Goal: Information Seeking & Learning: Check status

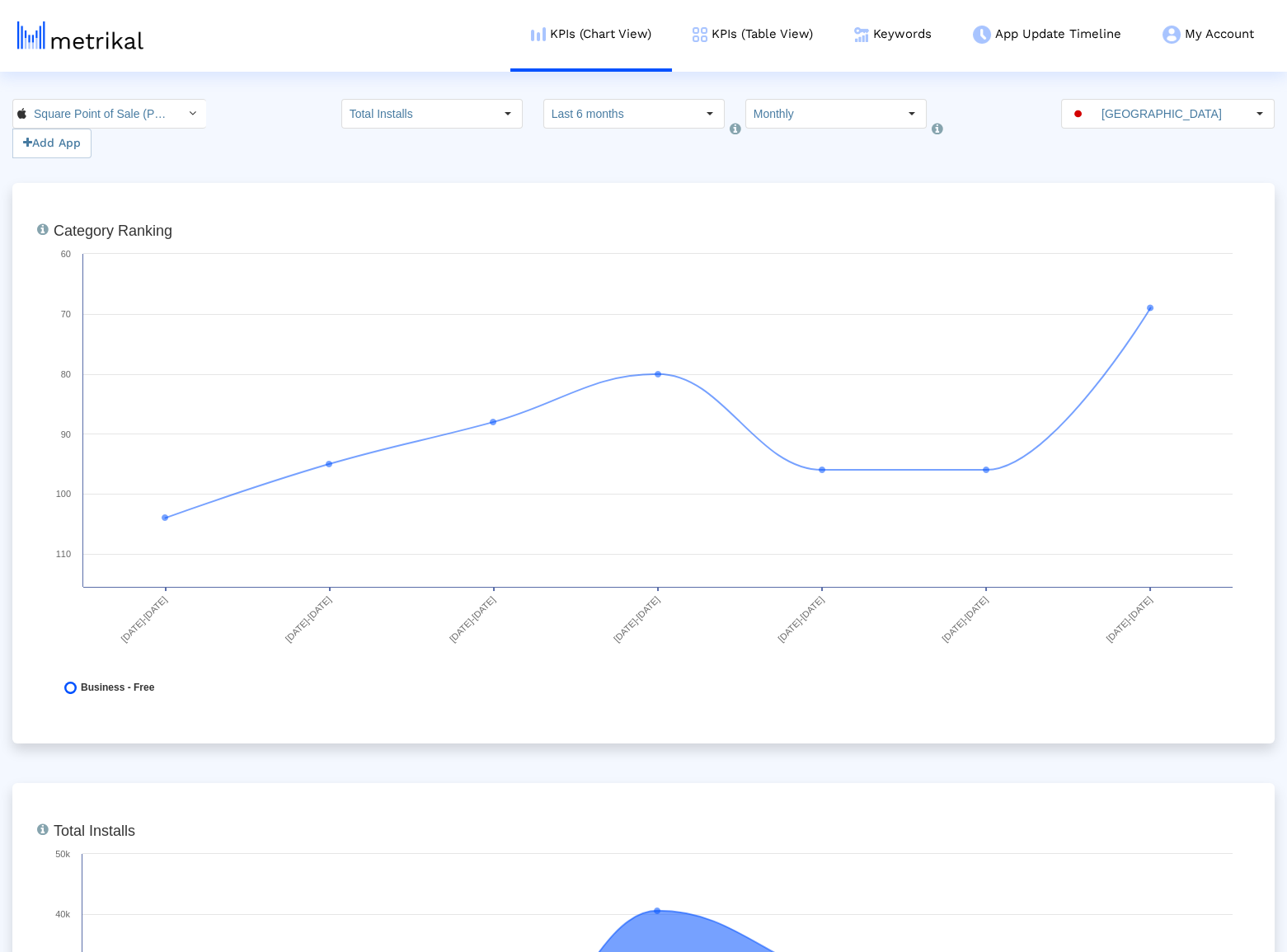
click at [1080, 119] on div "[GEOGRAPHIC_DATA]" at bounding box center [1154, 114] width 184 height 28
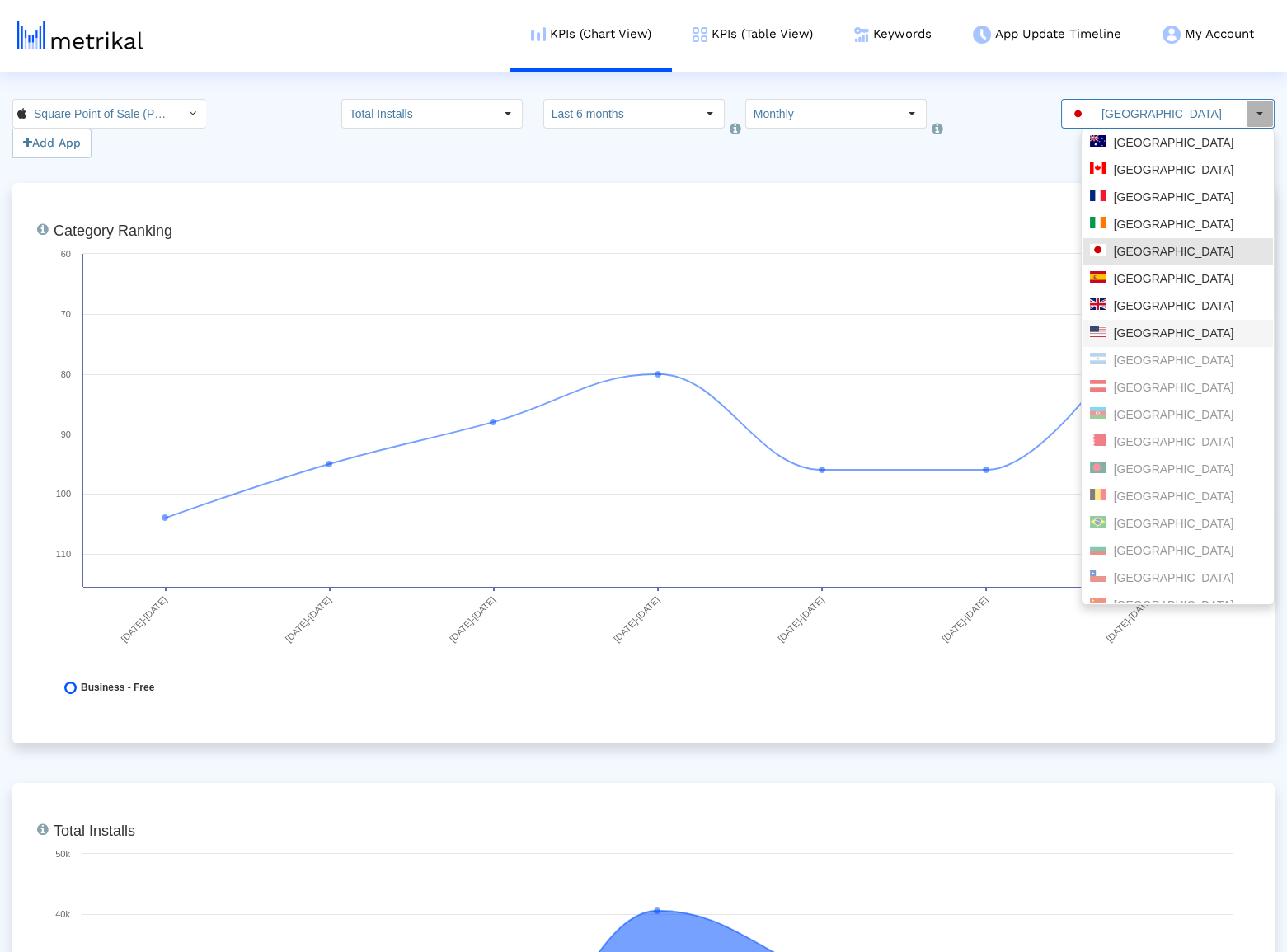
click at [1161, 341] on div "[GEOGRAPHIC_DATA]" at bounding box center [1177, 333] width 176 height 16
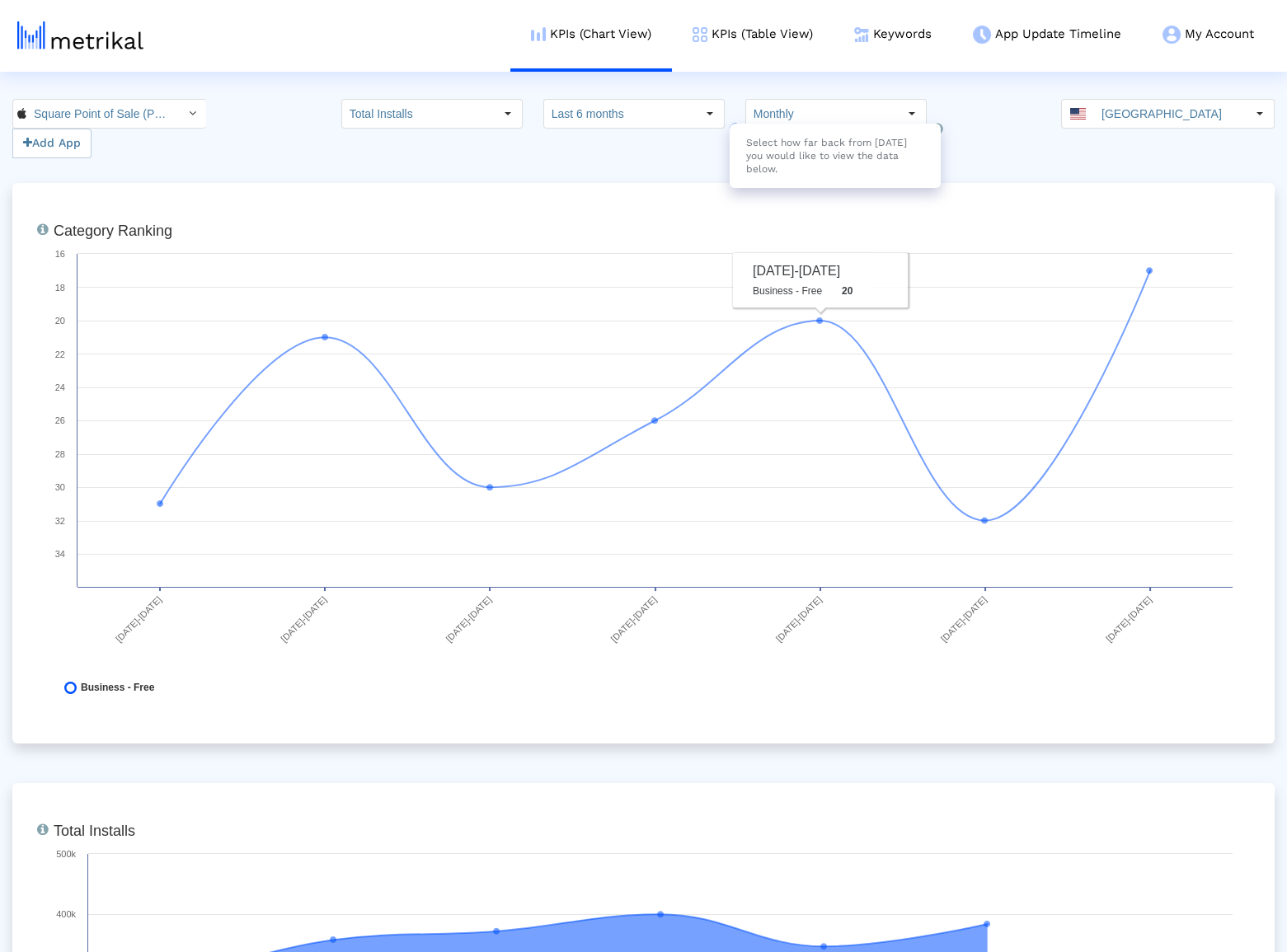
click at [738, 124] on div "Select how far back from [DATE] you would like to view the data below." at bounding box center [835, 155] width 211 height 64
click at [757, 119] on input "Monthly" at bounding box center [822, 114] width 152 height 28
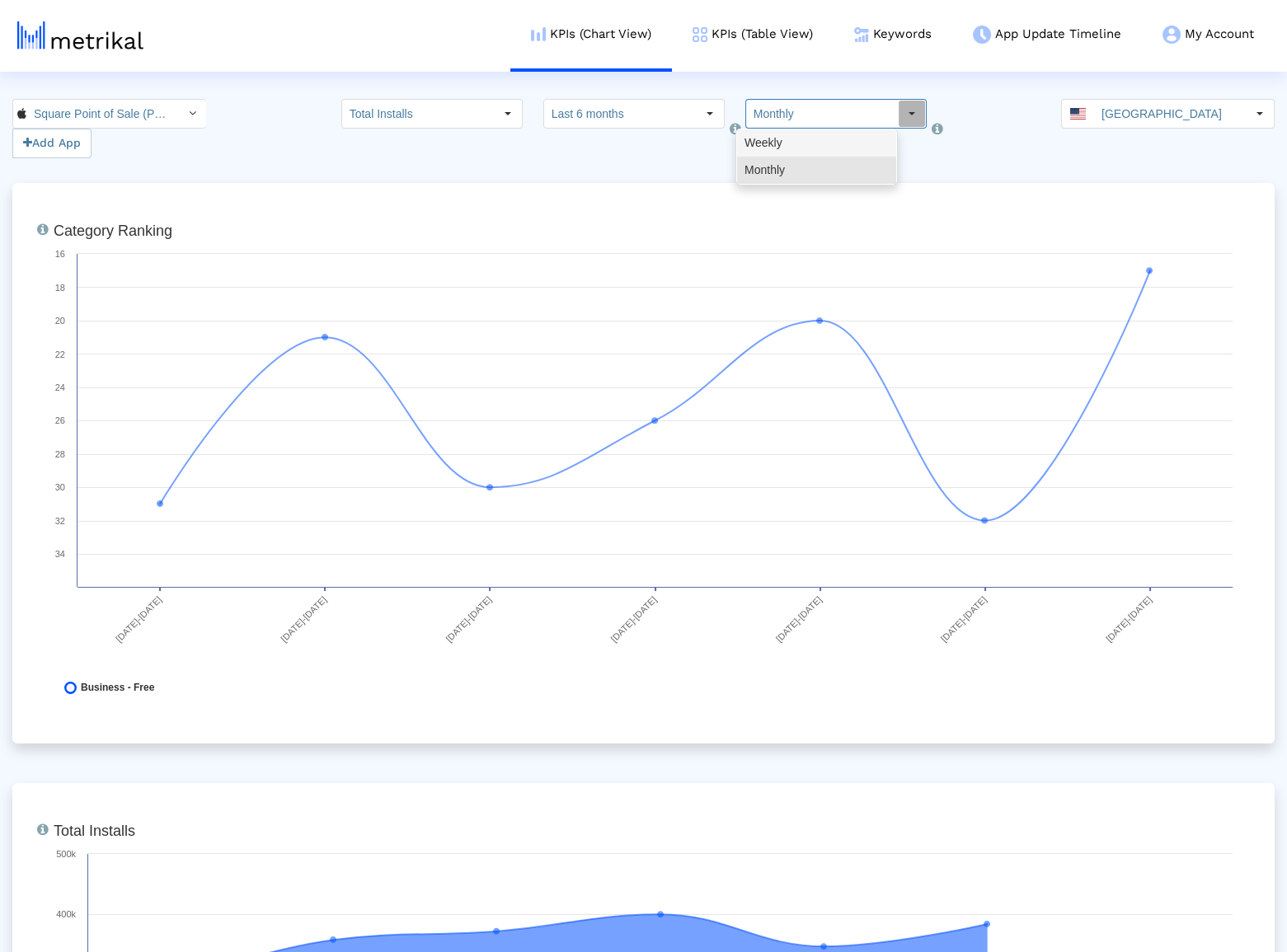
click at [800, 152] on div "Weekly" at bounding box center [816, 142] width 159 height 27
type input "Weekly"
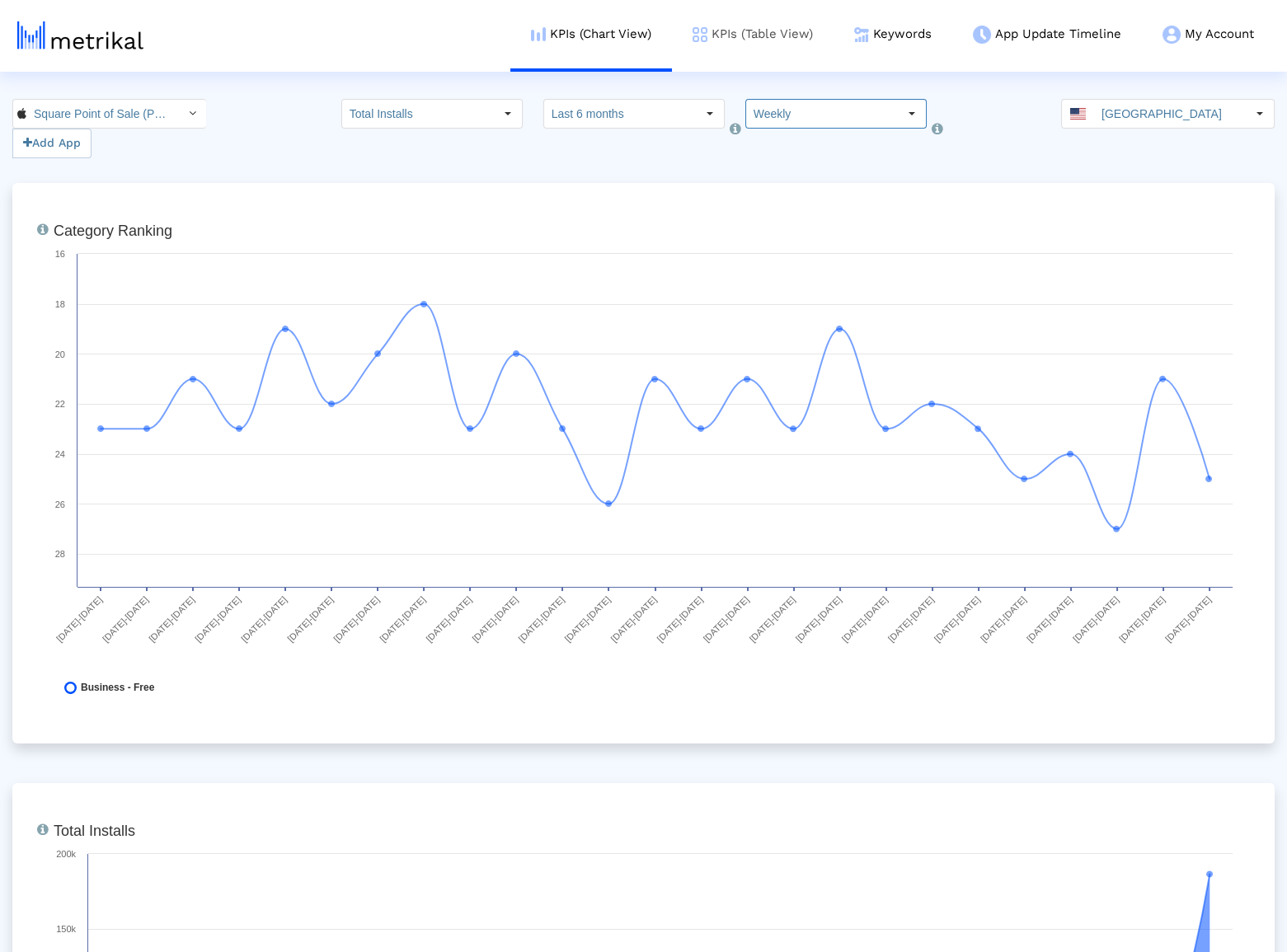
click at [731, 28] on link "KPIs (Table View)" at bounding box center [753, 34] width 162 height 69
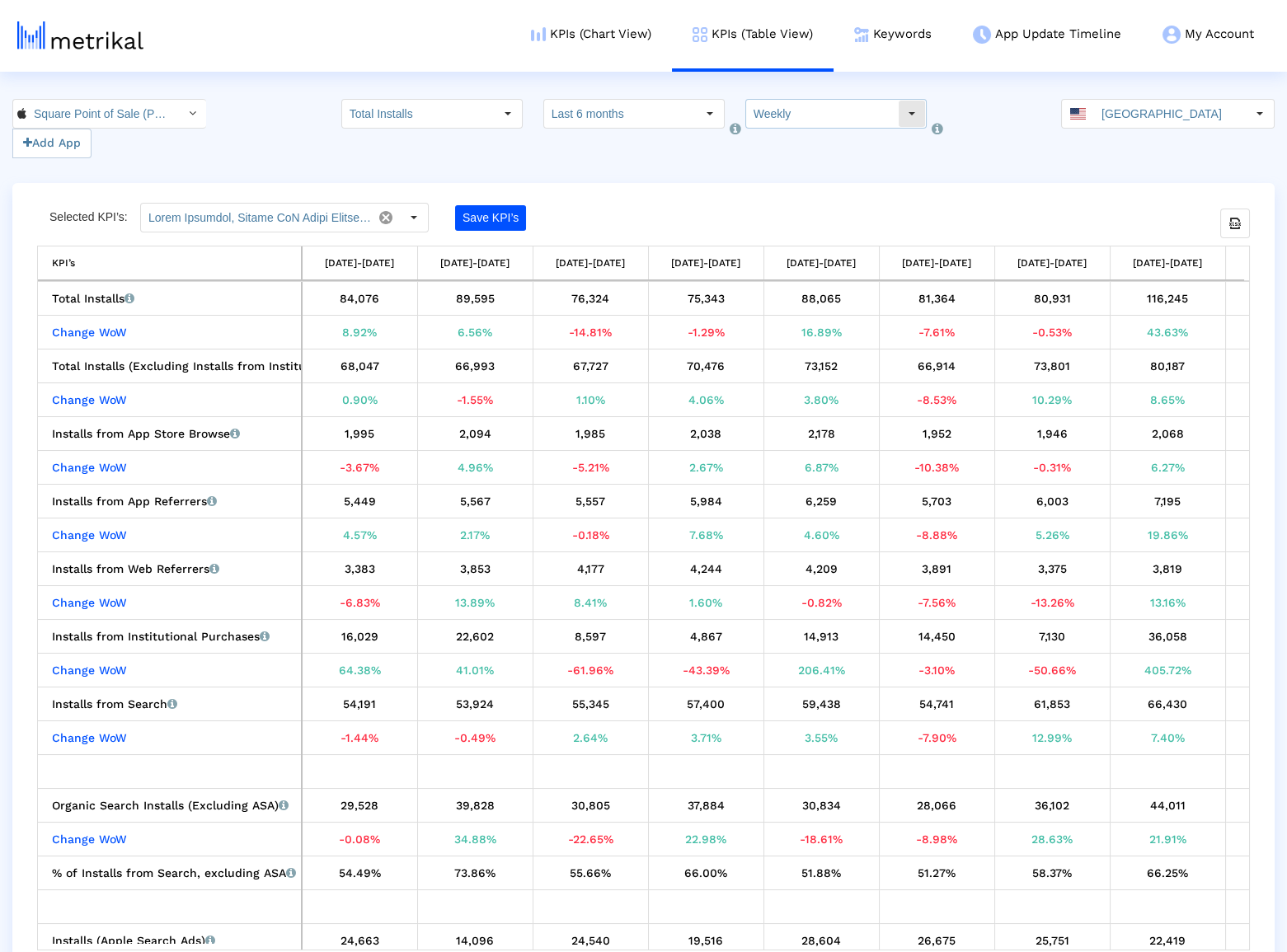
click at [777, 118] on input "Weekly" at bounding box center [822, 114] width 152 height 28
click at [783, 160] on div "Monthly" at bounding box center [816, 169] width 159 height 27
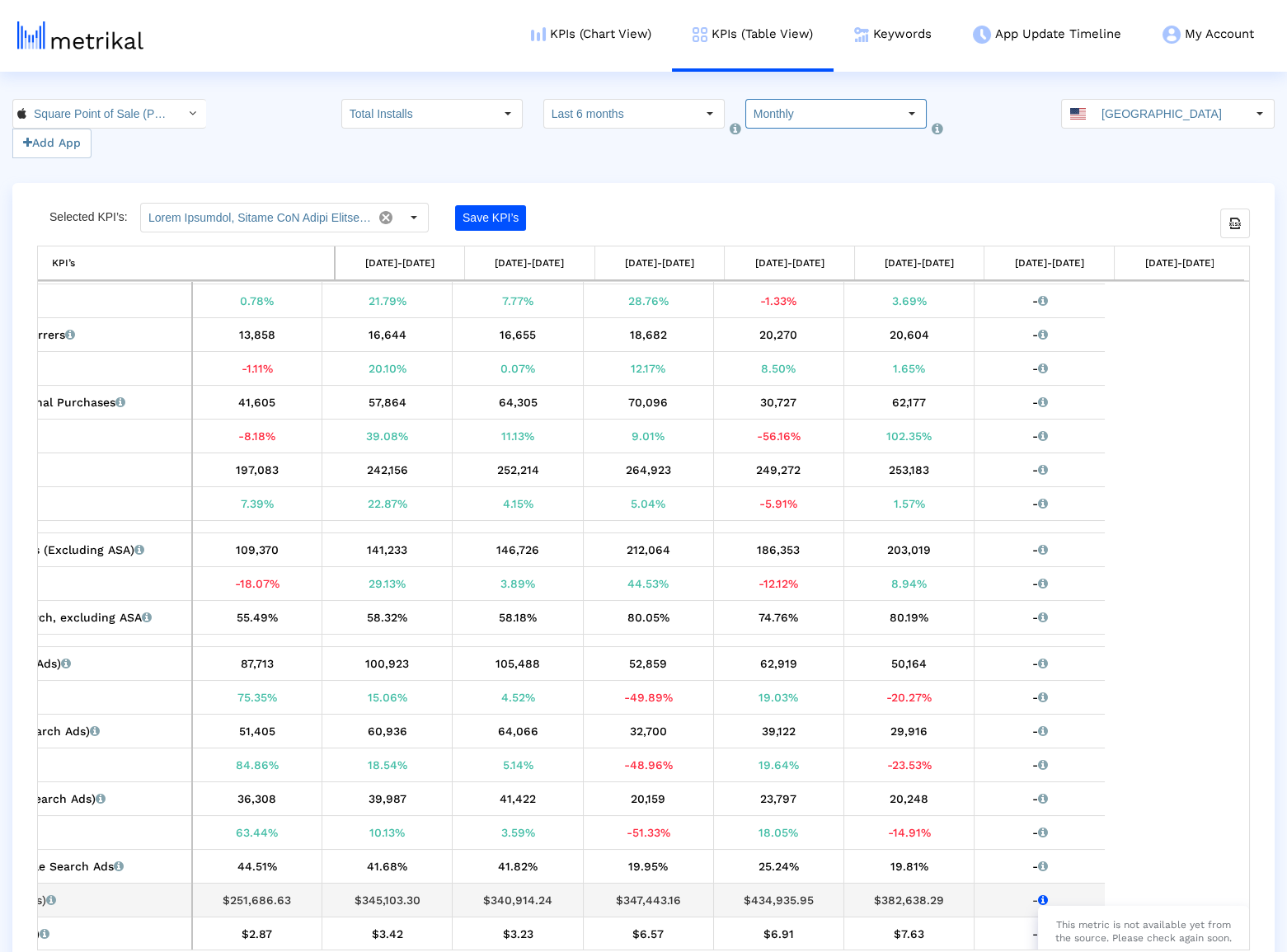
scroll to position [234, 0]
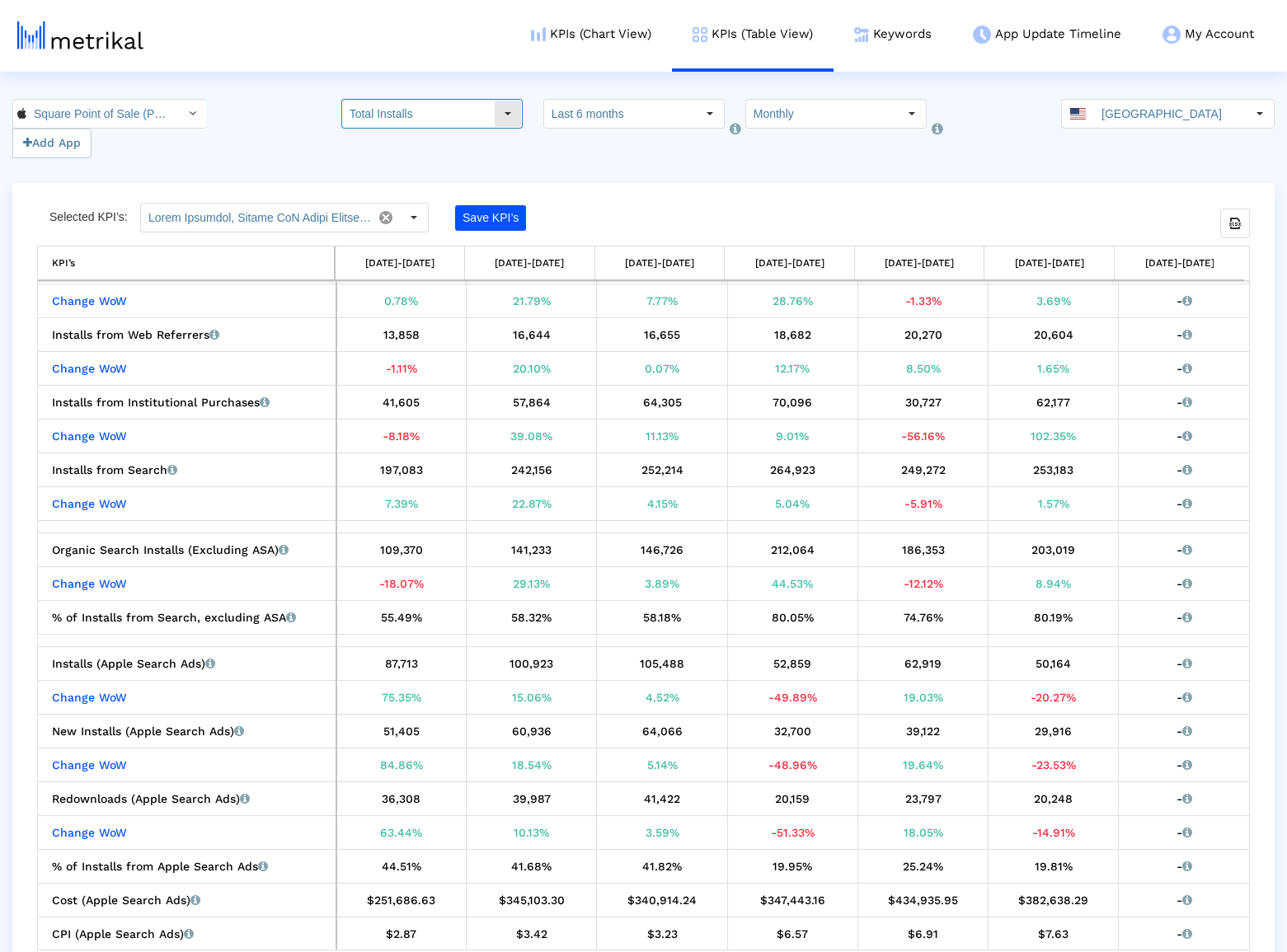
click at [503, 124] on div "Select" at bounding box center [508, 114] width 26 height 26
click at [610, 119] on input "Last 6 months" at bounding box center [620, 114] width 152 height 28
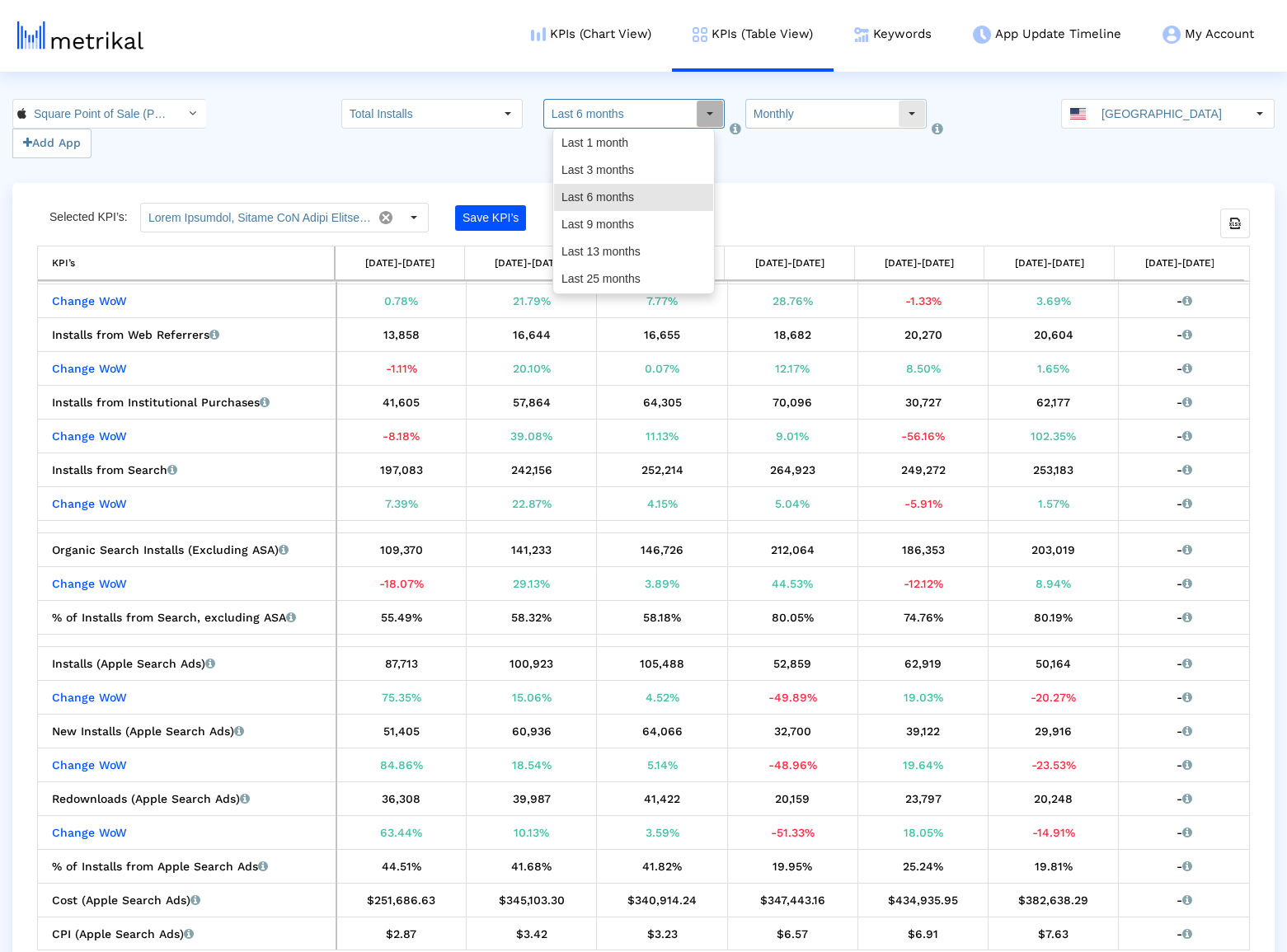
click at [803, 108] on input "Monthly" at bounding box center [822, 114] width 152 height 28
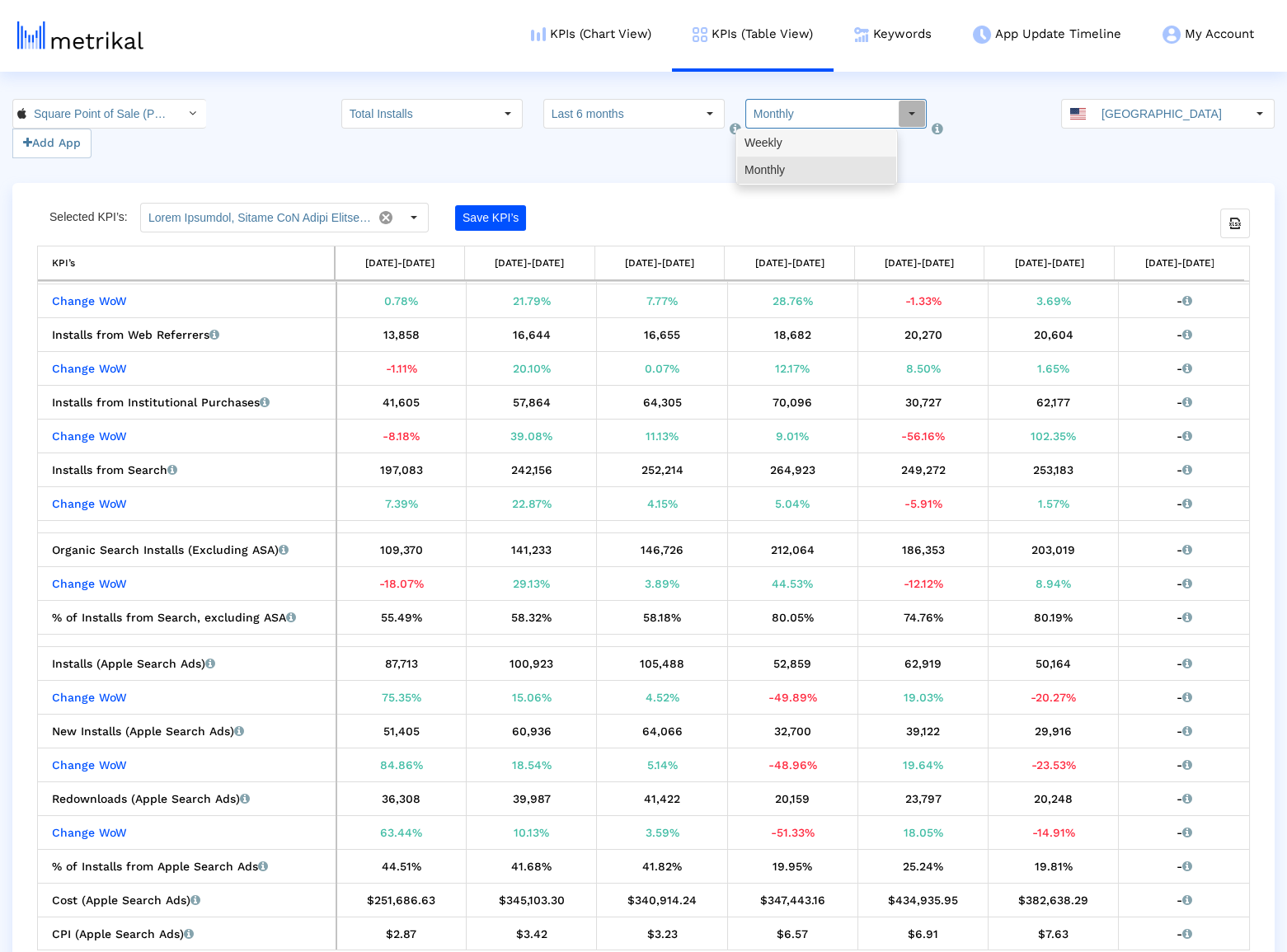
click at [800, 140] on div "Weekly" at bounding box center [816, 142] width 159 height 27
type input "Weekly"
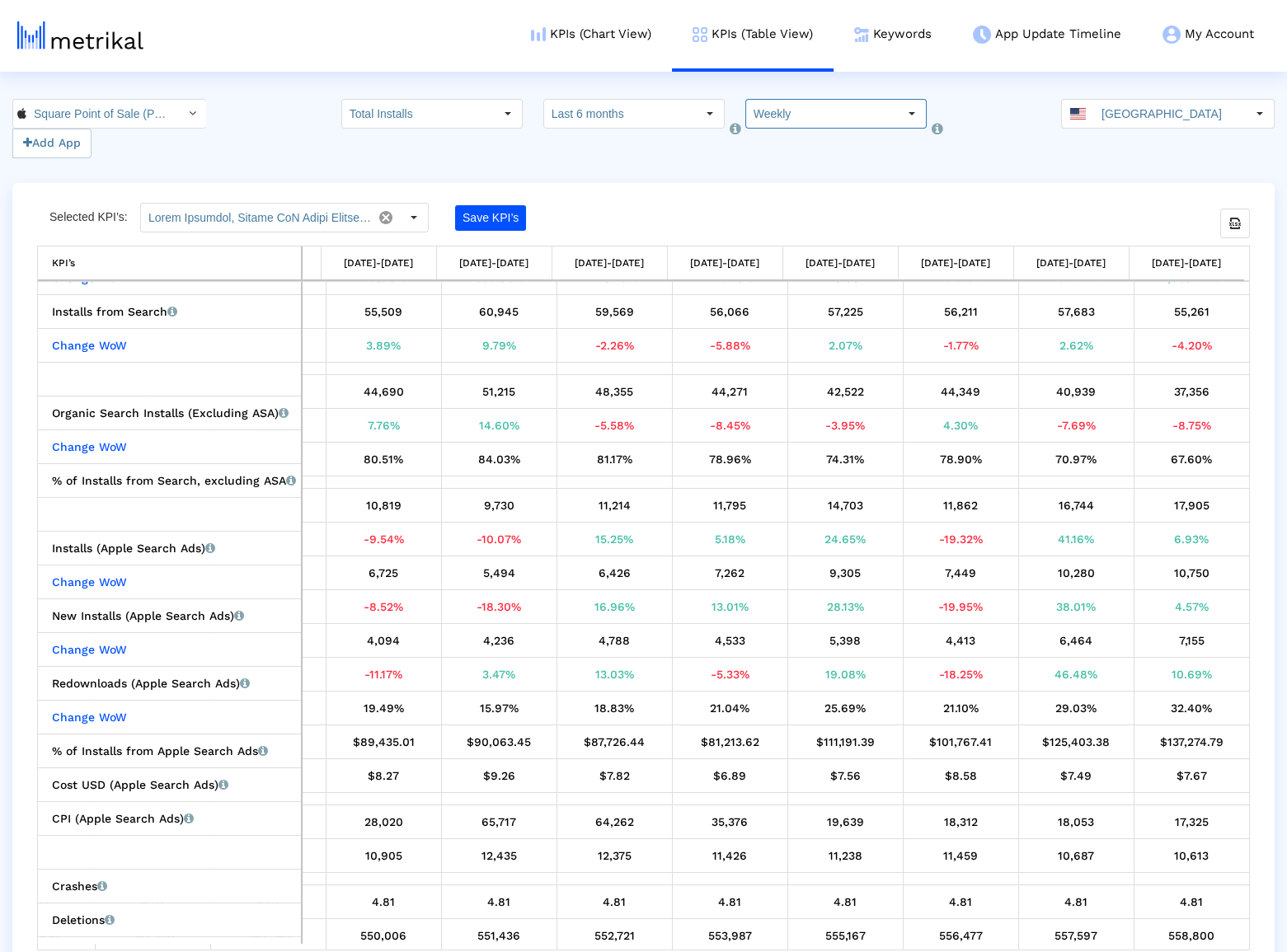
scroll to position [402, 1944]
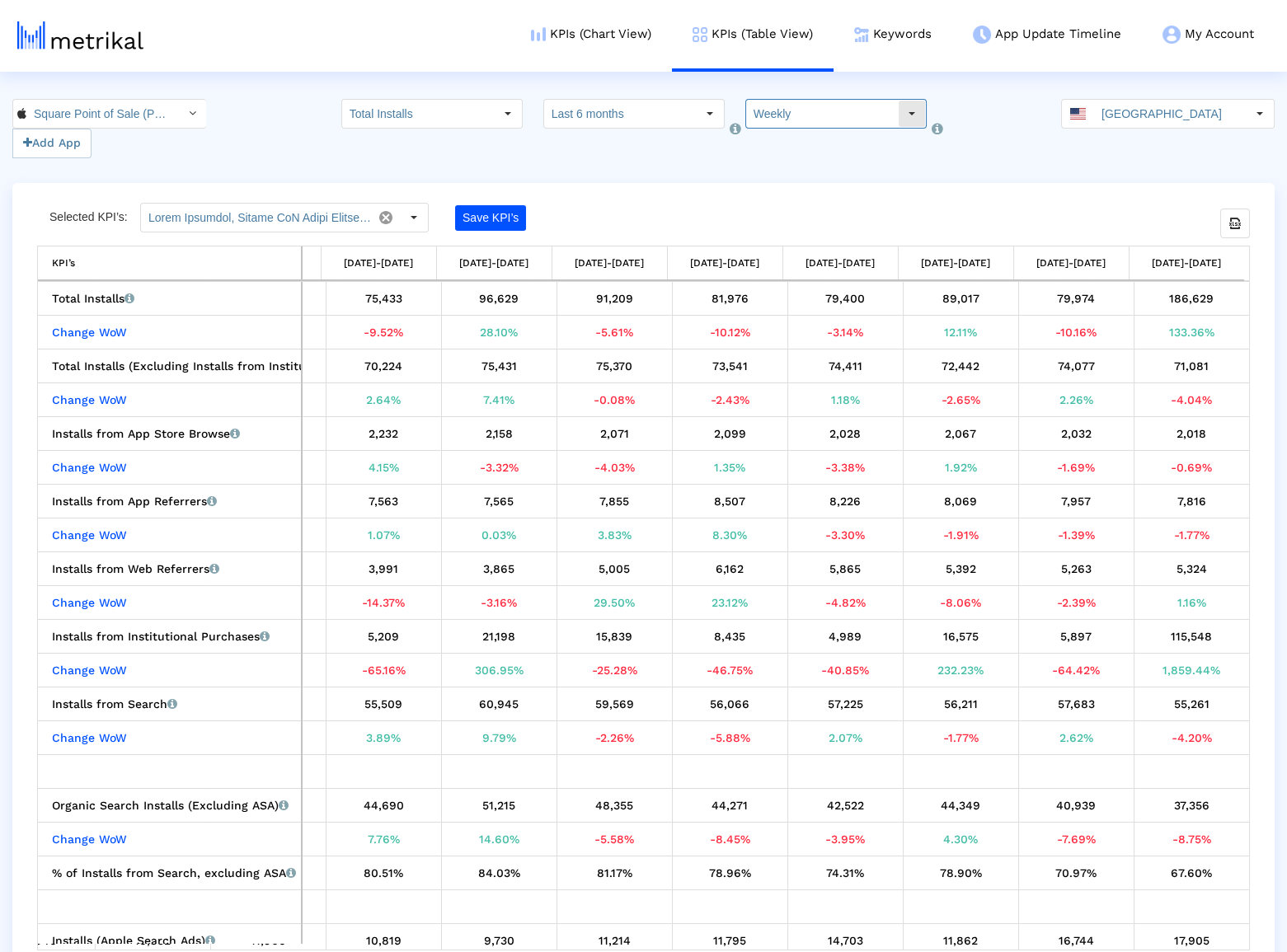
click at [810, 126] on input "Weekly" at bounding box center [822, 114] width 152 height 28
click at [809, 162] on div "Monthly" at bounding box center [816, 169] width 159 height 27
type input "Monthly"
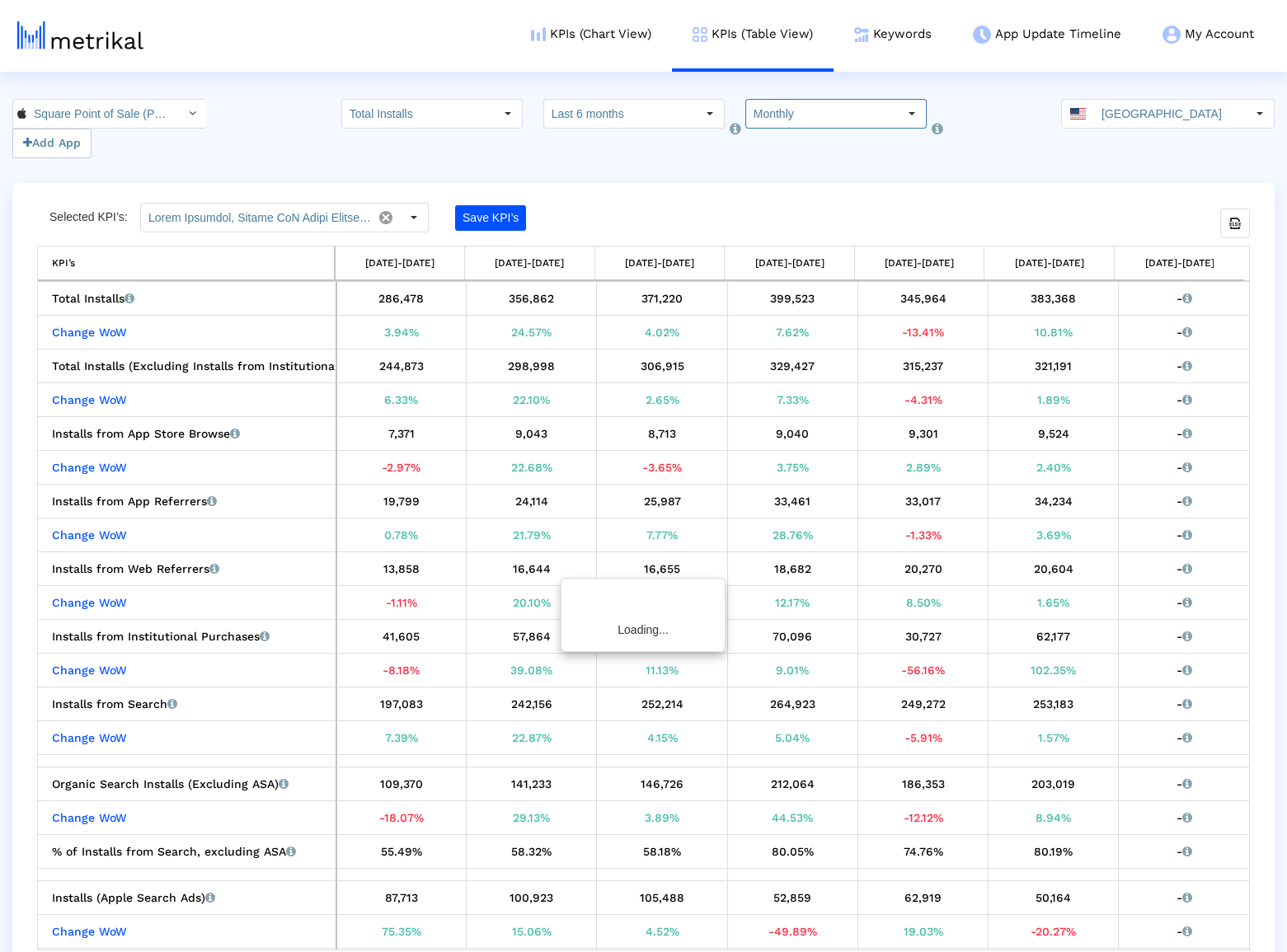
click at [1141, 122] on input "[GEOGRAPHIC_DATA]" at bounding box center [1170, 114] width 152 height 28
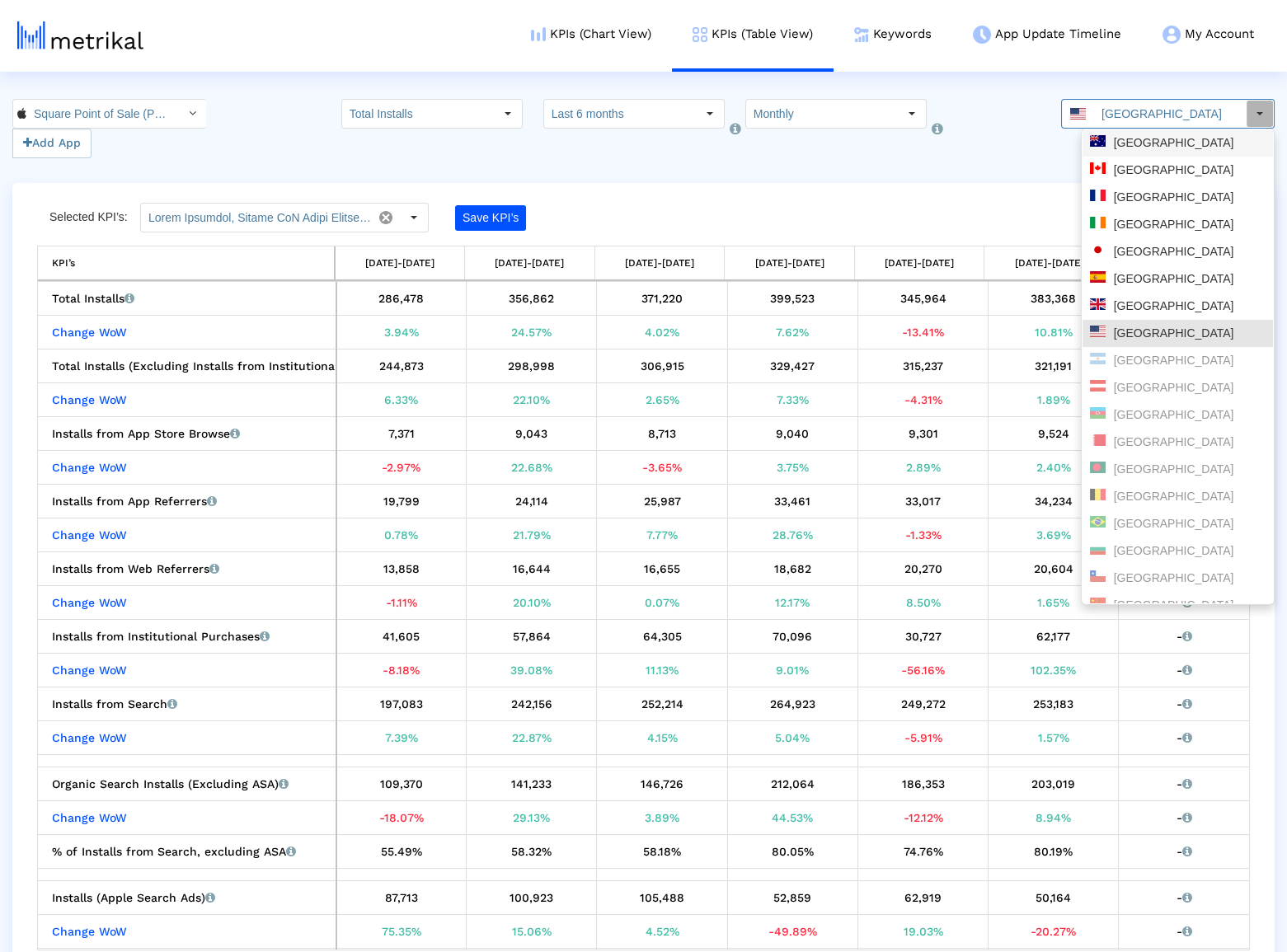
click at [1142, 151] on div "[GEOGRAPHIC_DATA]" at bounding box center [1177, 142] width 191 height 27
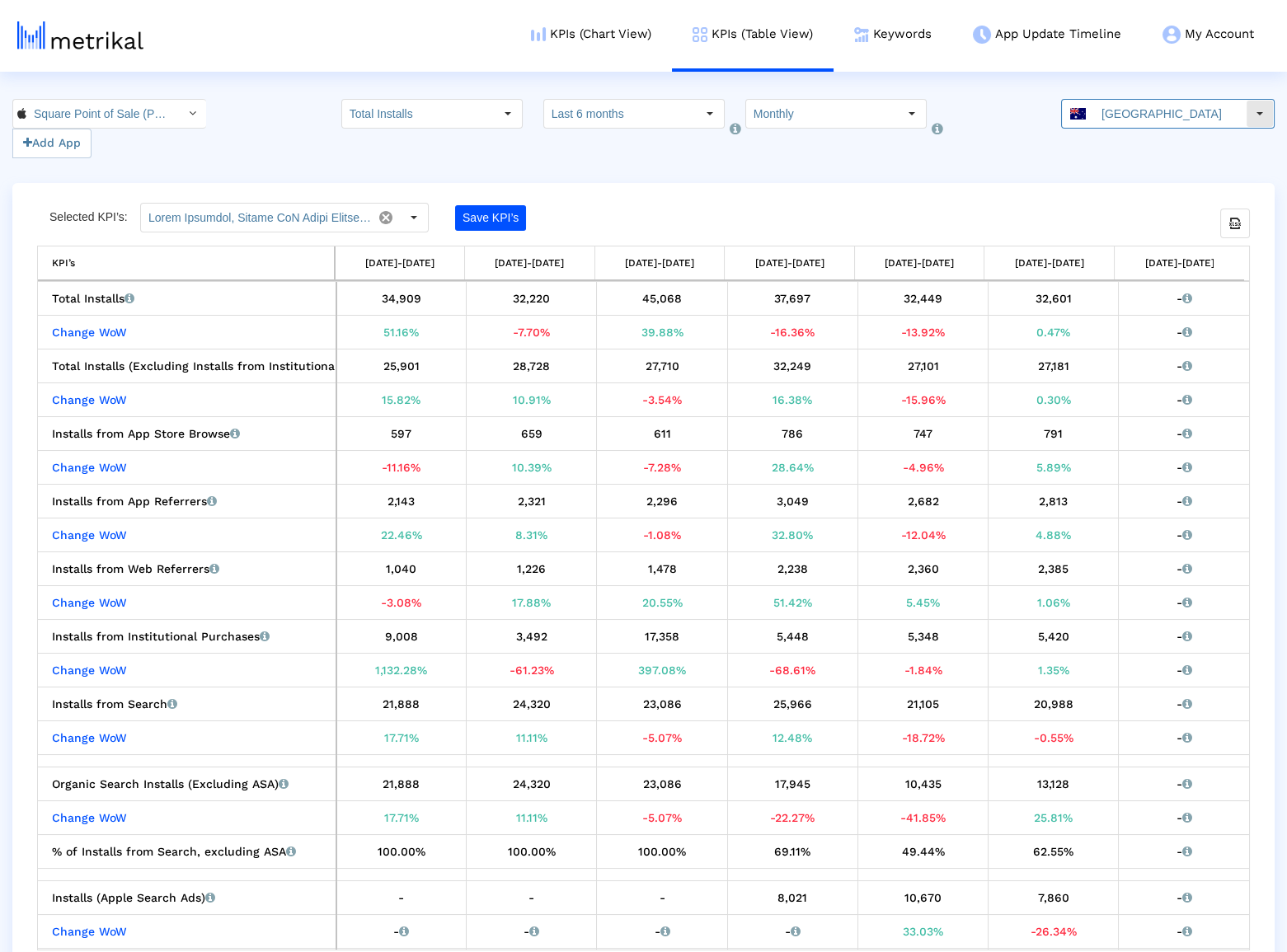
click at [1137, 119] on input "[GEOGRAPHIC_DATA]" at bounding box center [1170, 114] width 152 height 28
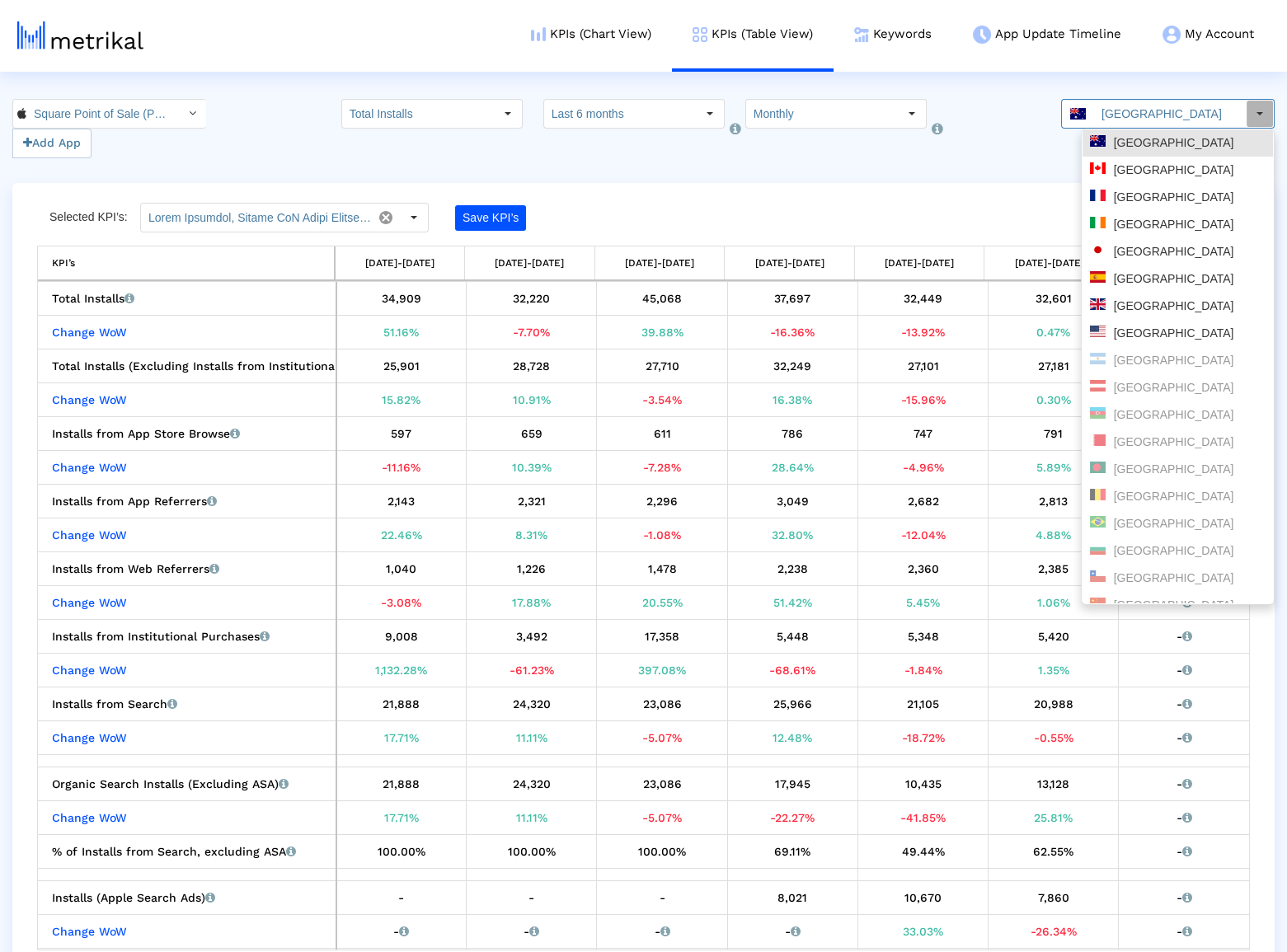
click at [1039, 132] on div "Square Point of Sale (POS) < 335393788 > Add App Total Installs Pull down to re…" at bounding box center [643, 128] width 1287 height 60
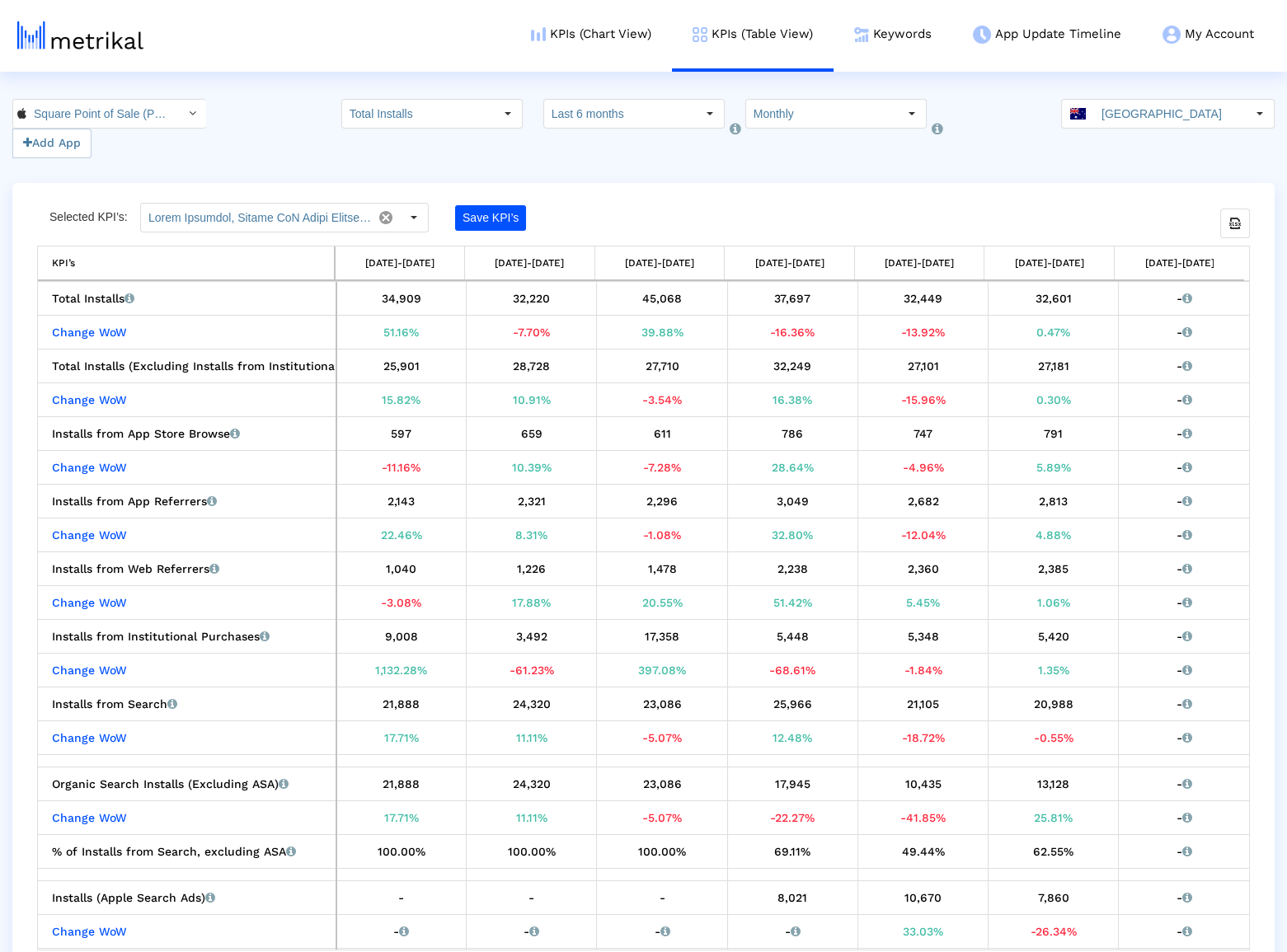
click at [1077, 111] on div "Square Point of Sale (POS) < 335393788 > Add App Total Installs Pull down to re…" at bounding box center [643, 128] width 1287 height 60
click at [1086, 114] on div "[GEOGRAPHIC_DATA]" at bounding box center [1154, 114] width 184 height 28
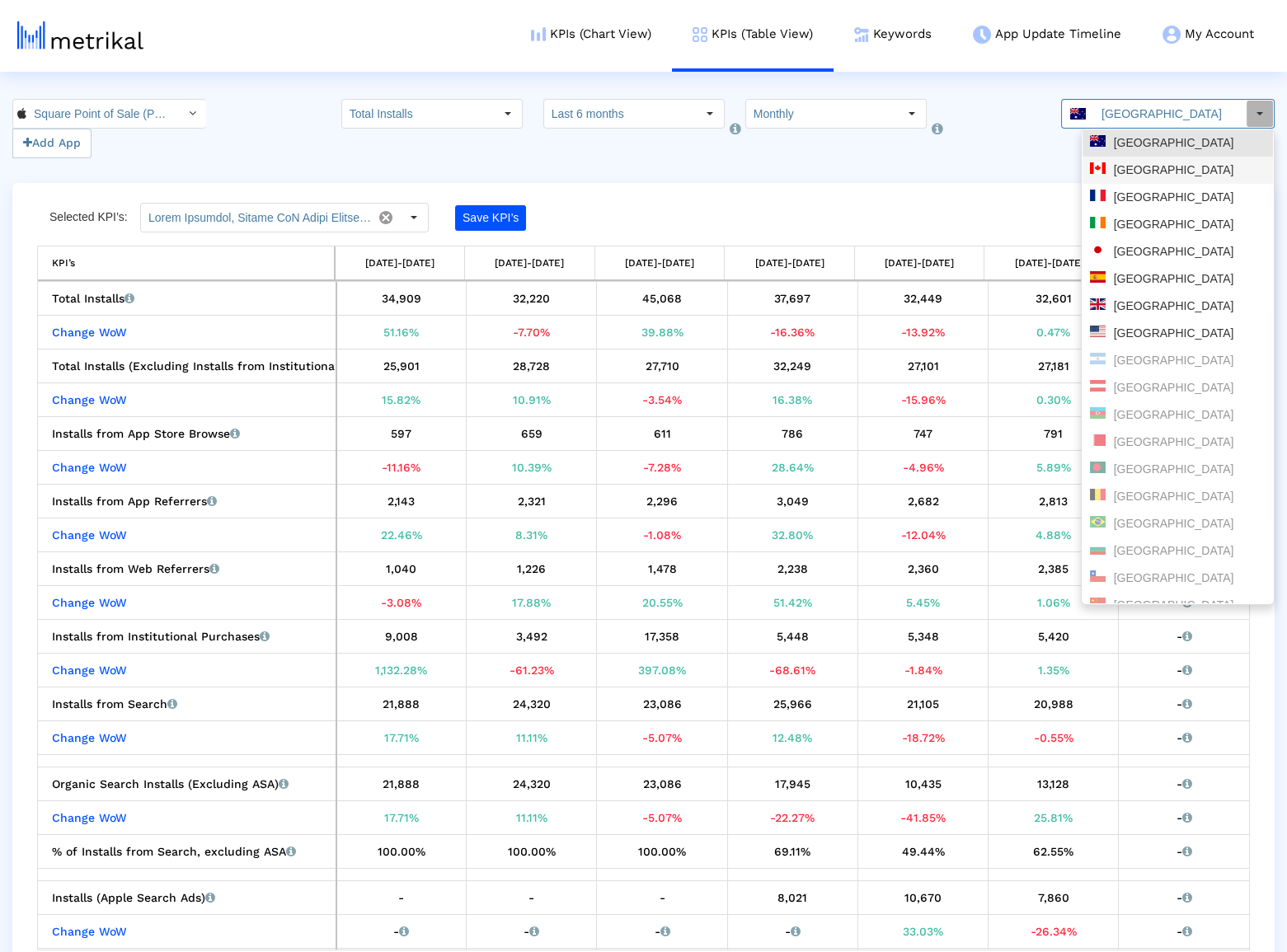
click at [1108, 172] on div "[GEOGRAPHIC_DATA]" at bounding box center [1177, 170] width 176 height 16
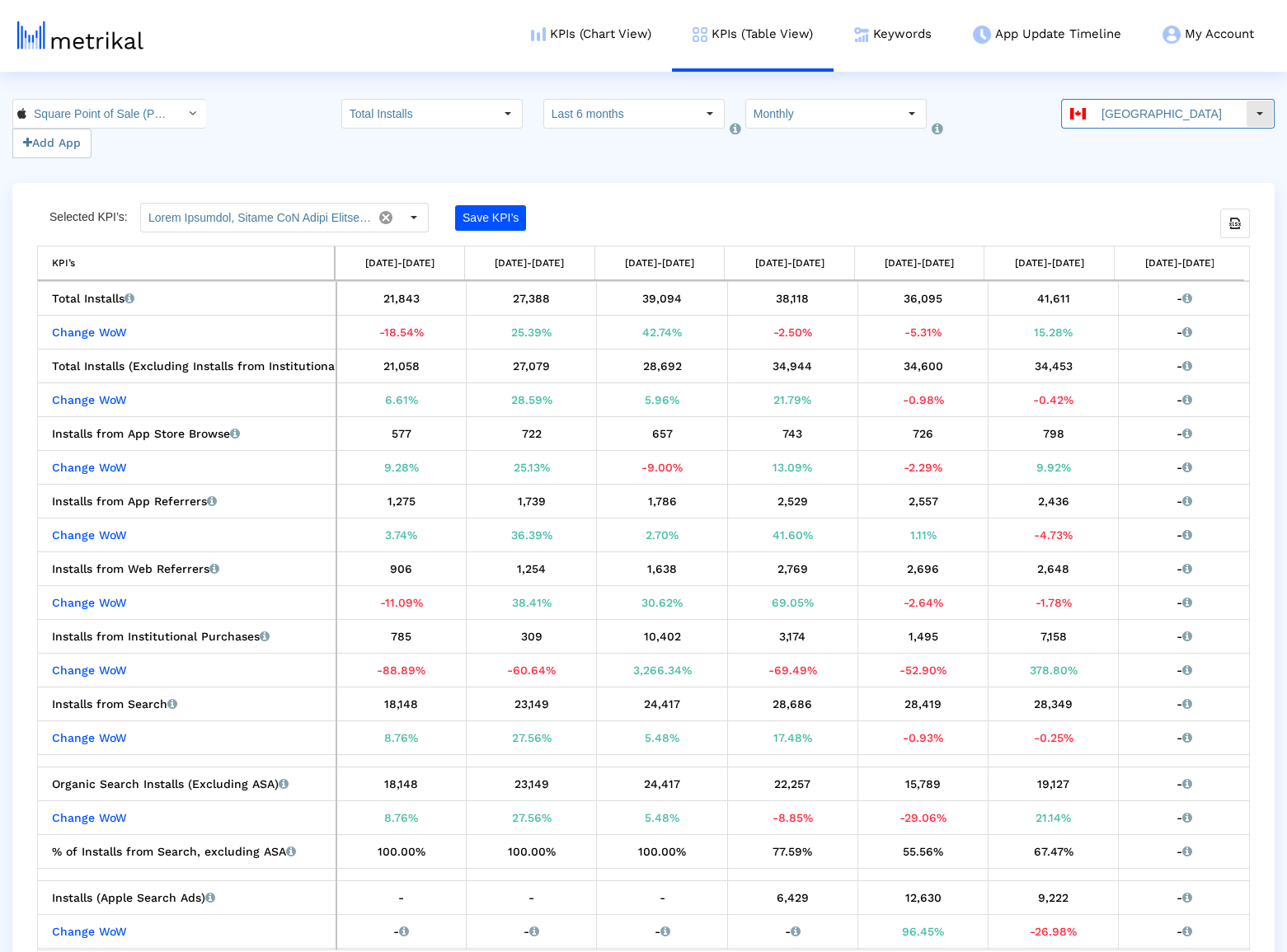
click at [1131, 101] on input "[GEOGRAPHIC_DATA]" at bounding box center [1170, 114] width 152 height 28
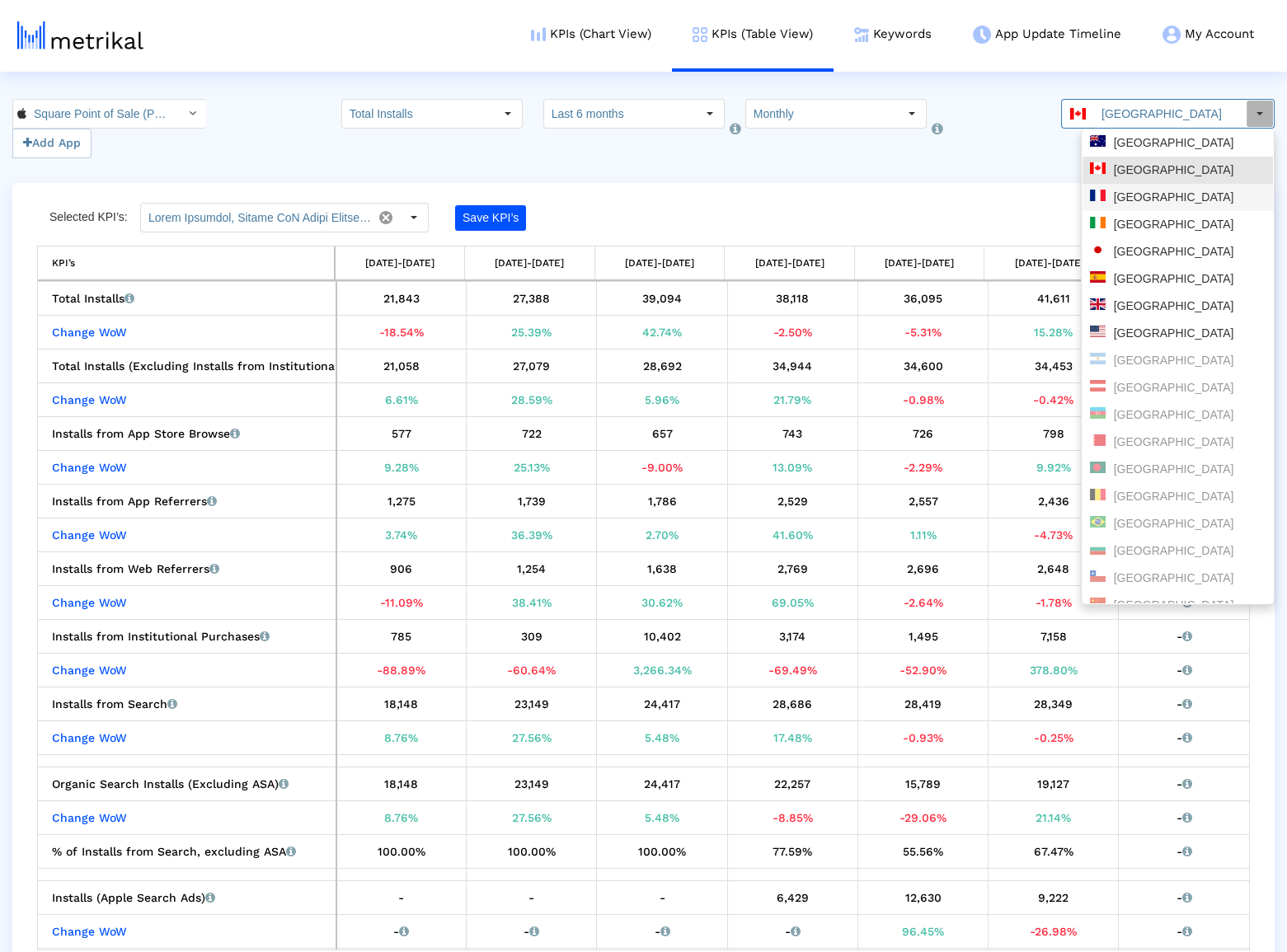
click at [1133, 192] on div "[GEOGRAPHIC_DATA]" at bounding box center [1177, 197] width 176 height 16
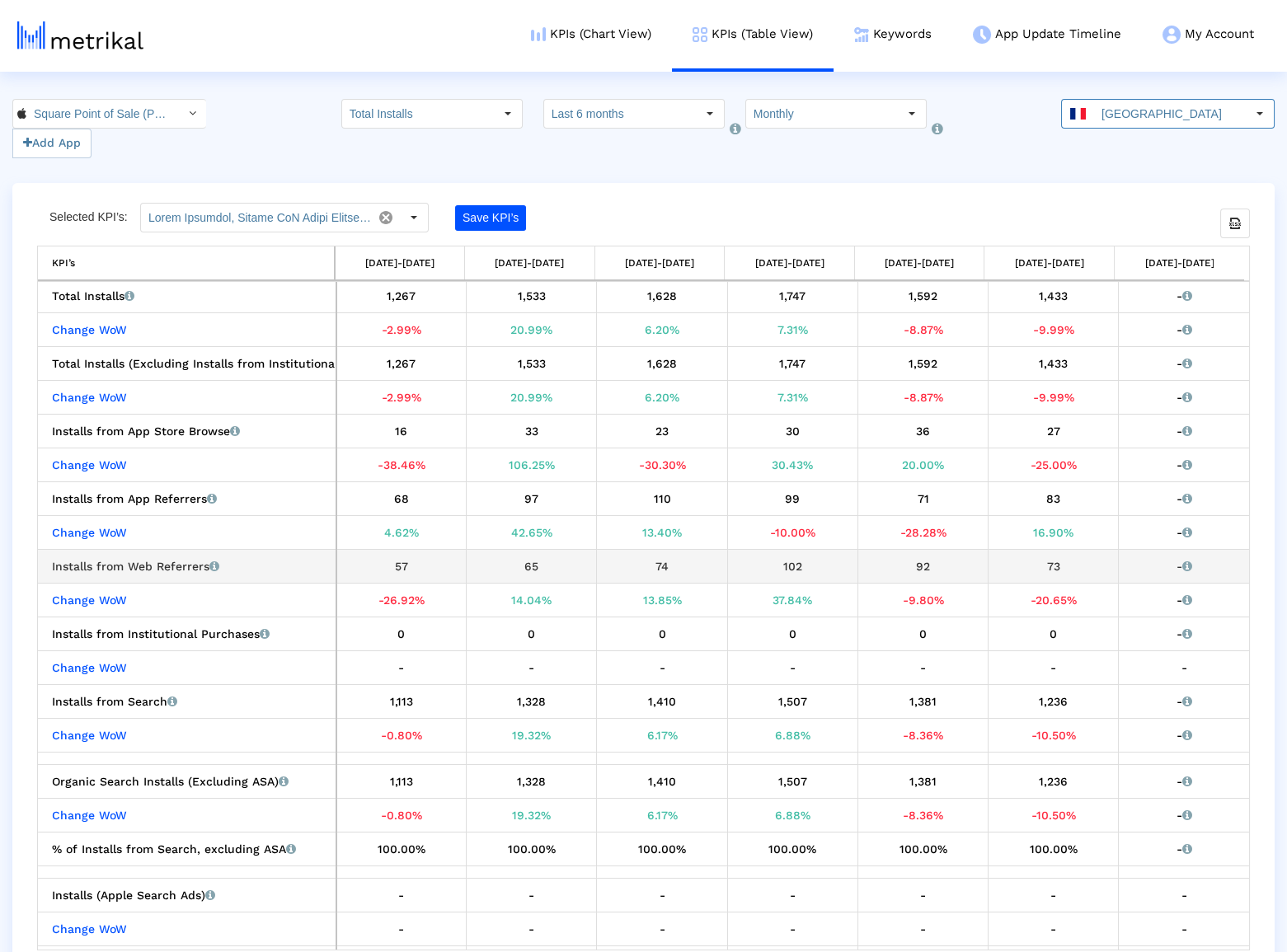
scroll to position [6, 0]
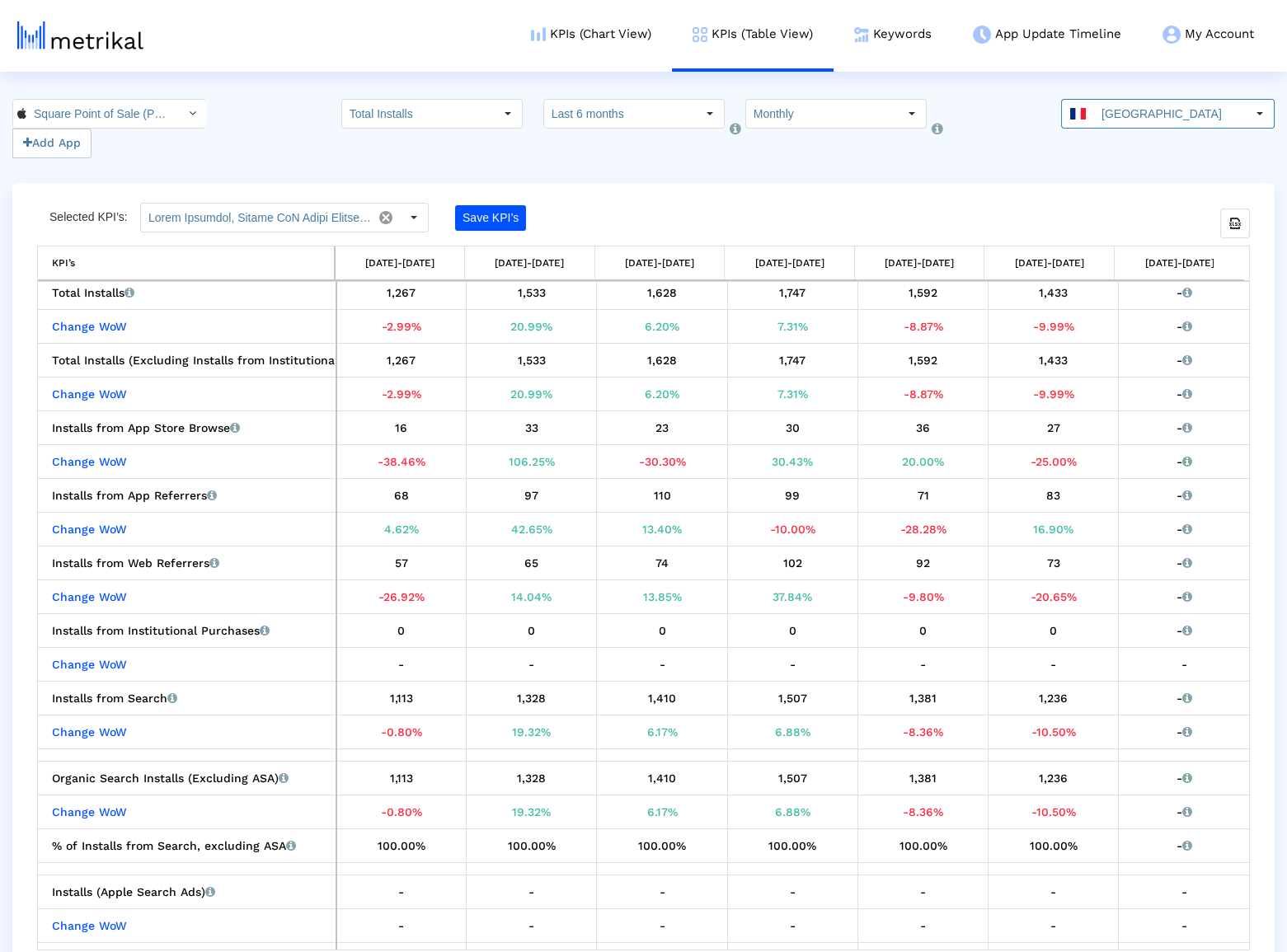
click at [1112, 119] on input "[GEOGRAPHIC_DATA]" at bounding box center [1170, 114] width 152 height 28
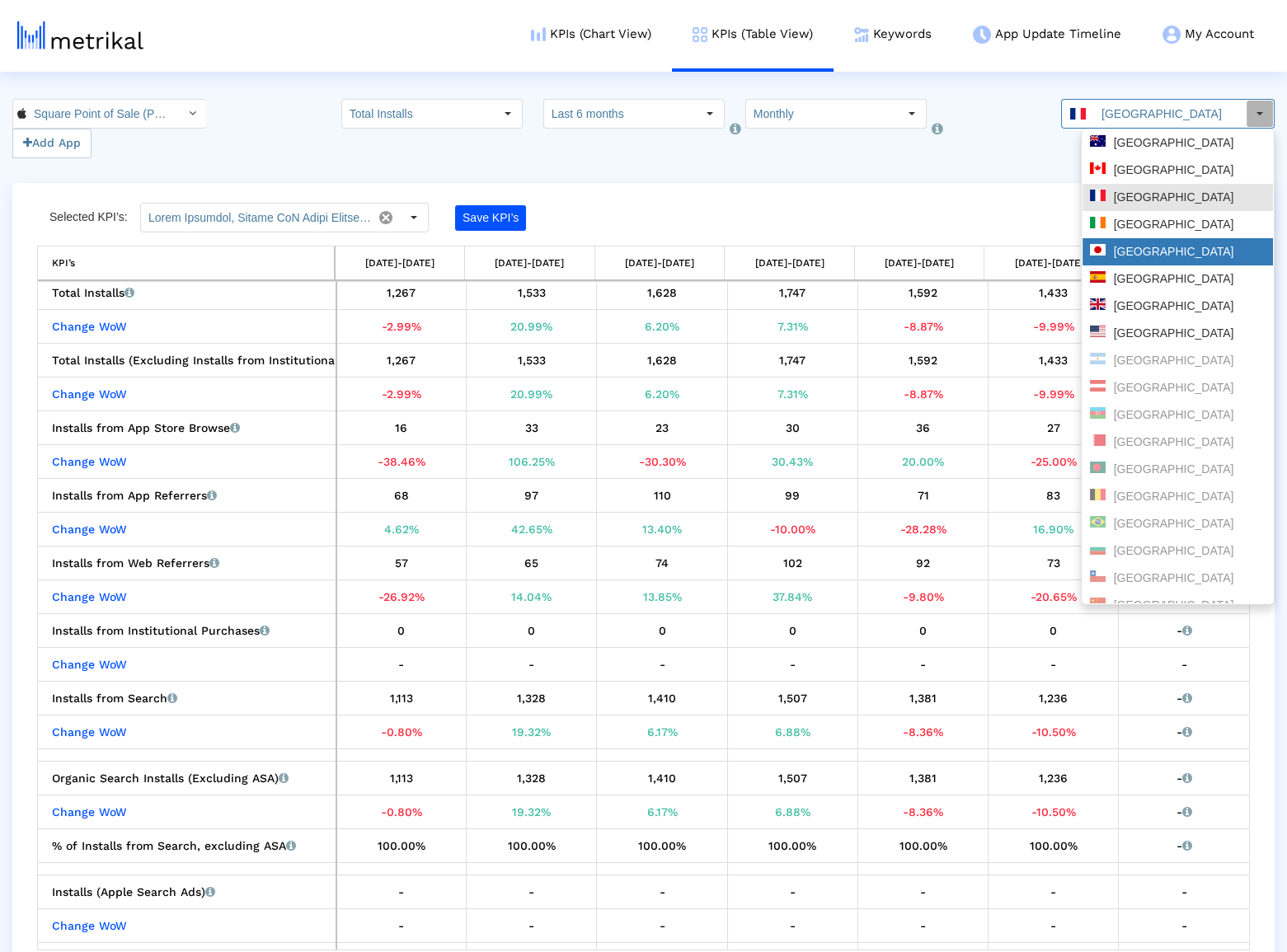
click at [1138, 264] on div "[GEOGRAPHIC_DATA]" at bounding box center [1177, 251] width 191 height 27
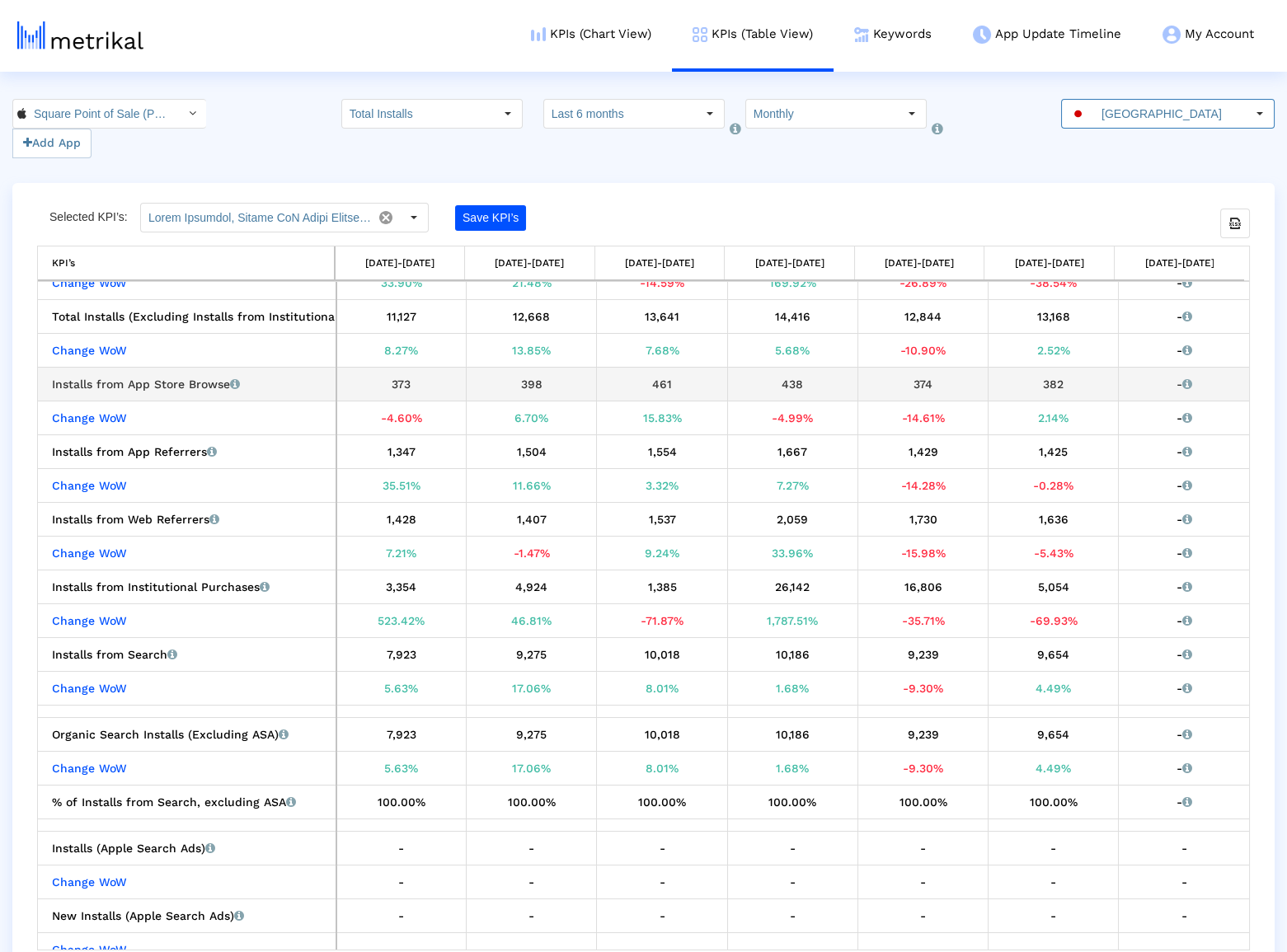
scroll to position [53, 0]
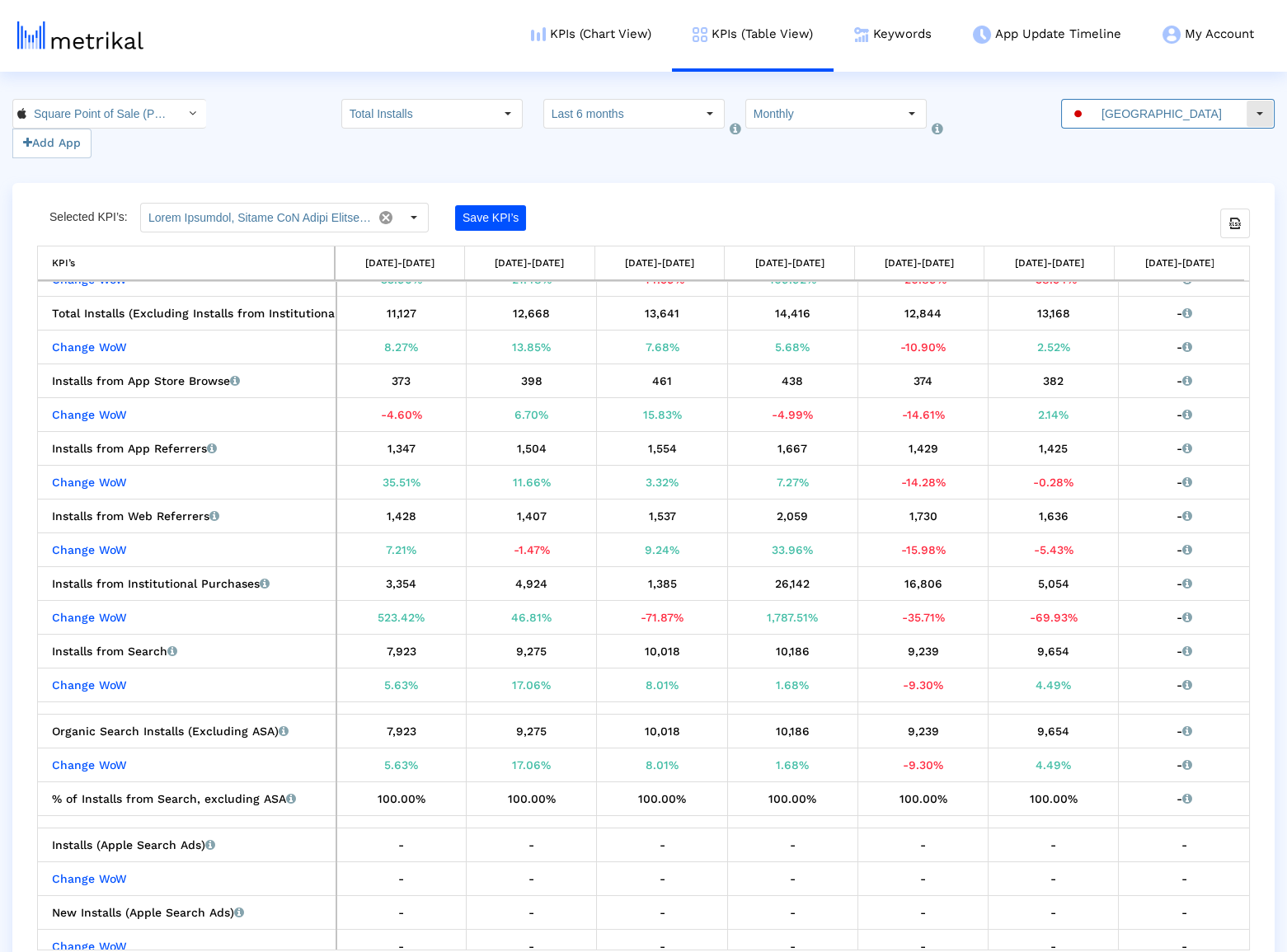
click at [1141, 117] on input "[GEOGRAPHIC_DATA]" at bounding box center [1170, 114] width 152 height 28
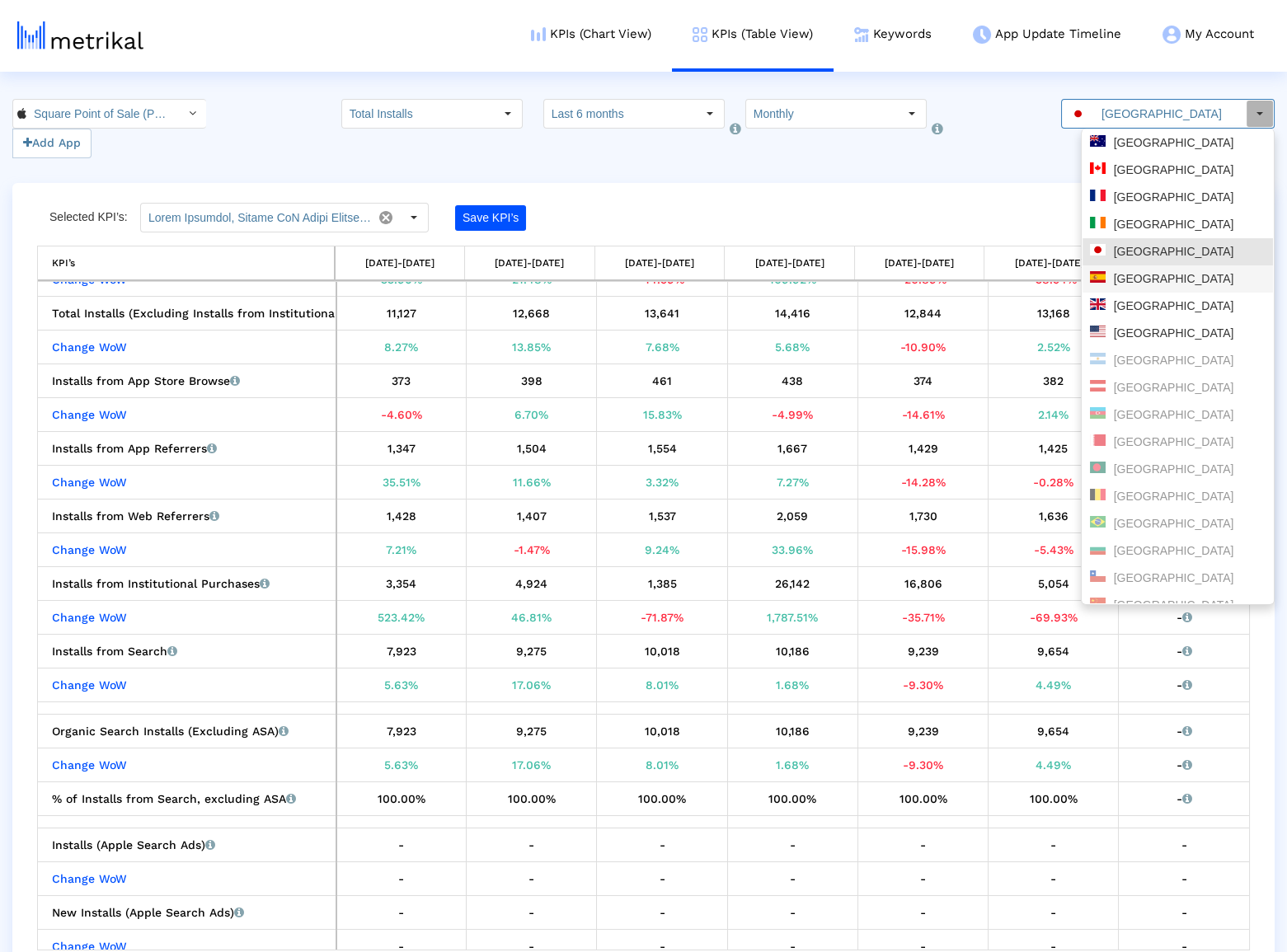
click at [1132, 283] on div "[GEOGRAPHIC_DATA]" at bounding box center [1177, 279] width 176 height 16
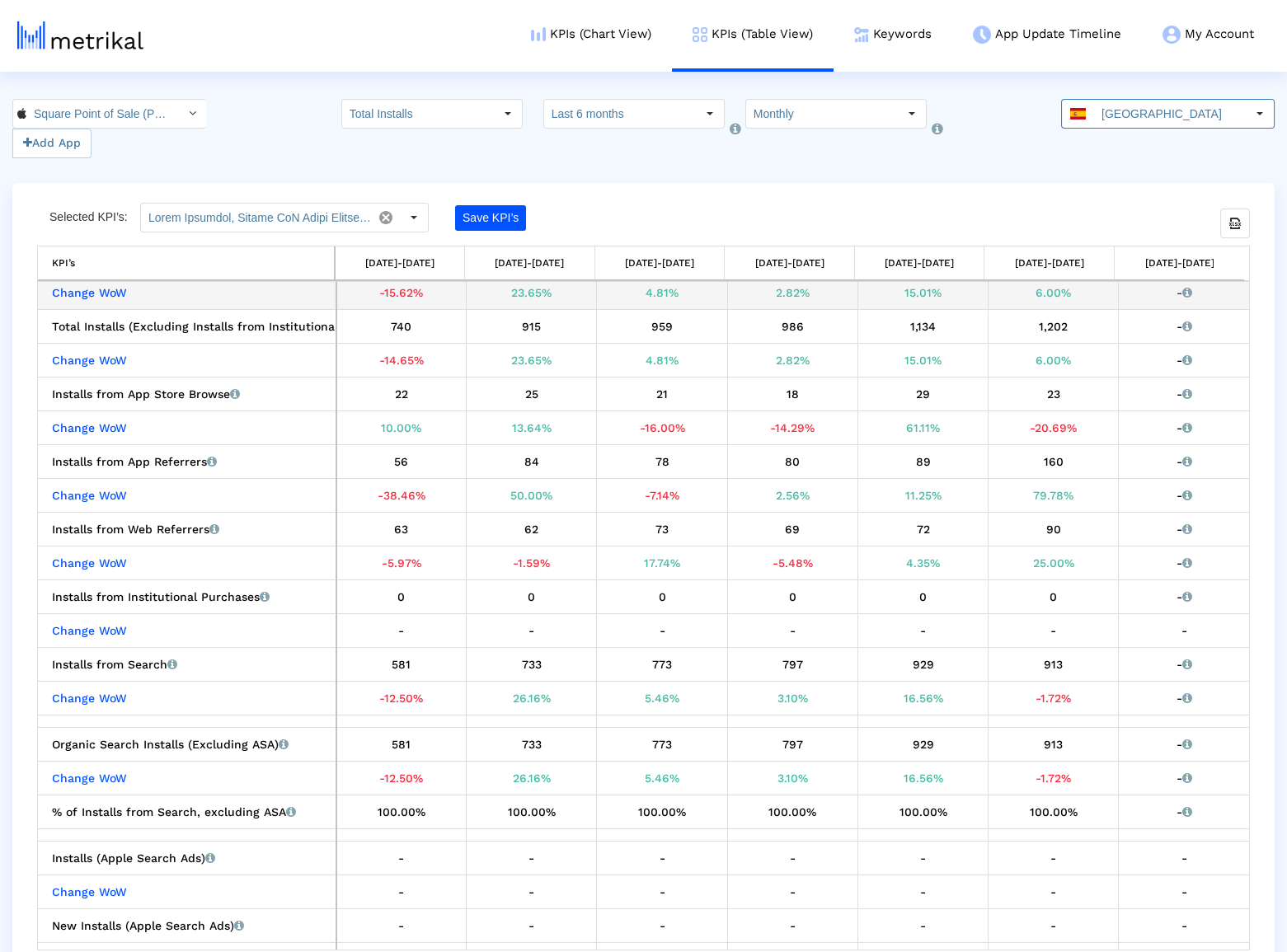
scroll to position [82, 0]
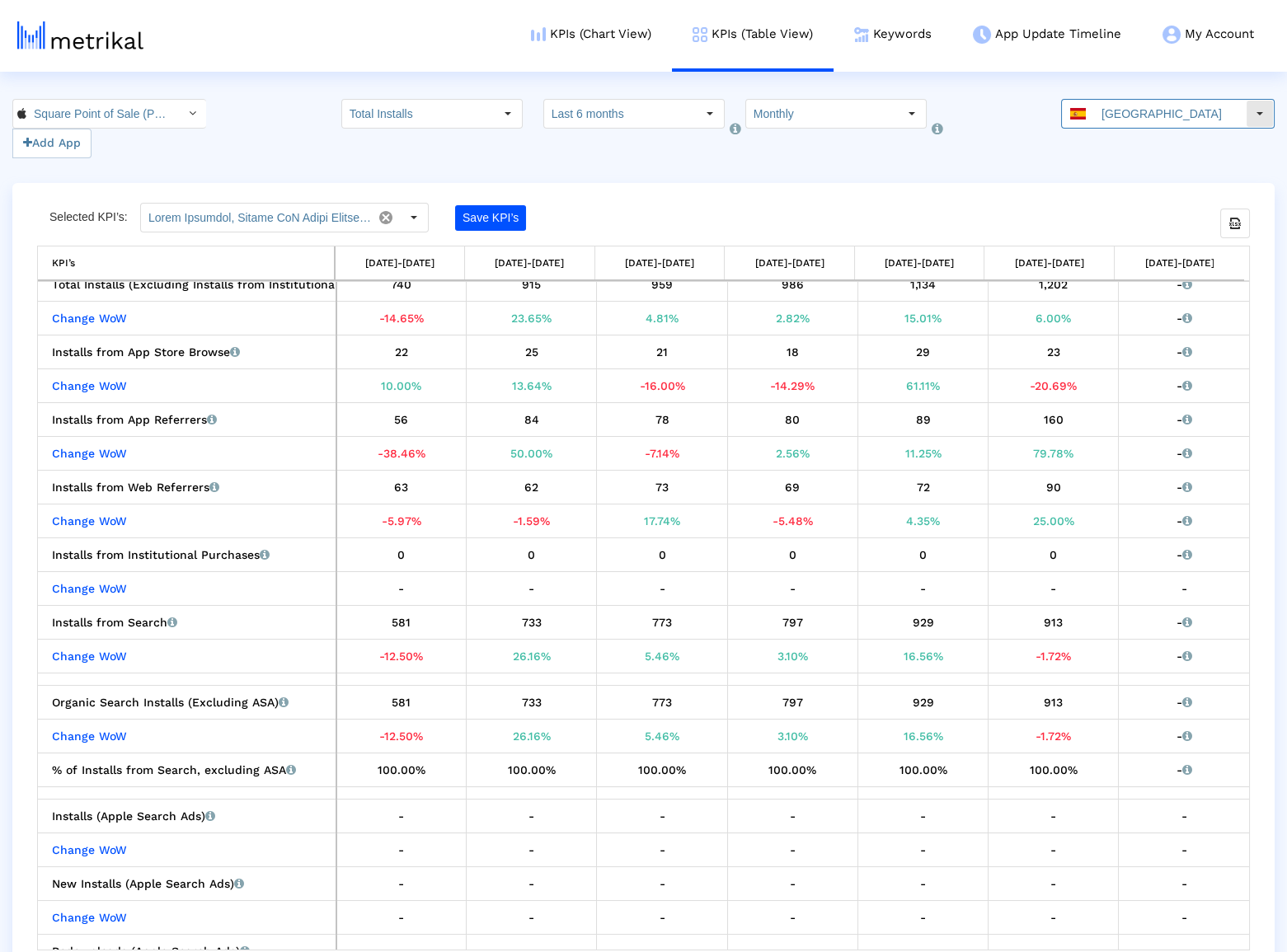
click at [1153, 108] on input "[GEOGRAPHIC_DATA]" at bounding box center [1170, 114] width 152 height 28
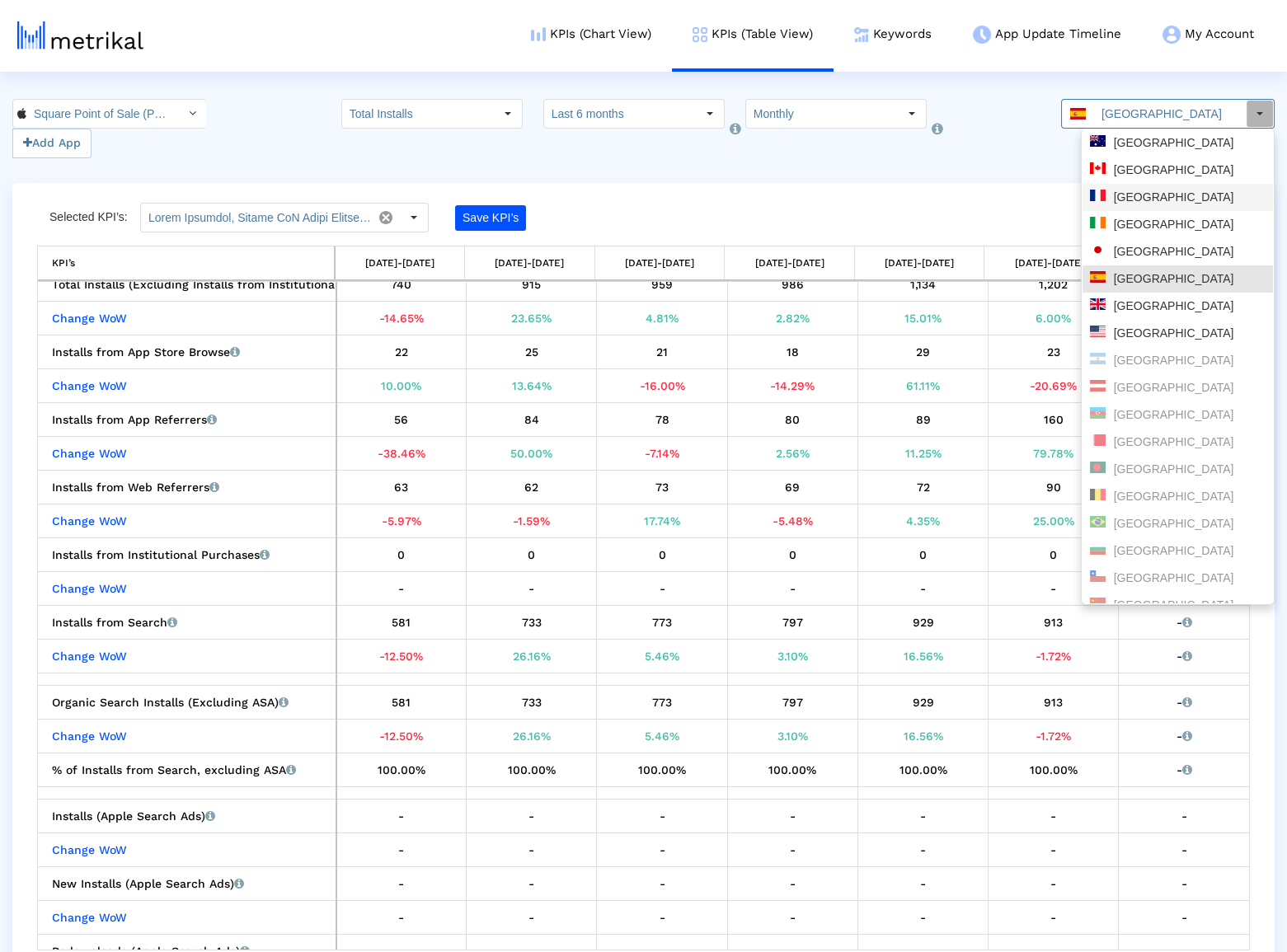
click at [1137, 205] on div "[GEOGRAPHIC_DATA]" at bounding box center [1177, 197] width 176 height 16
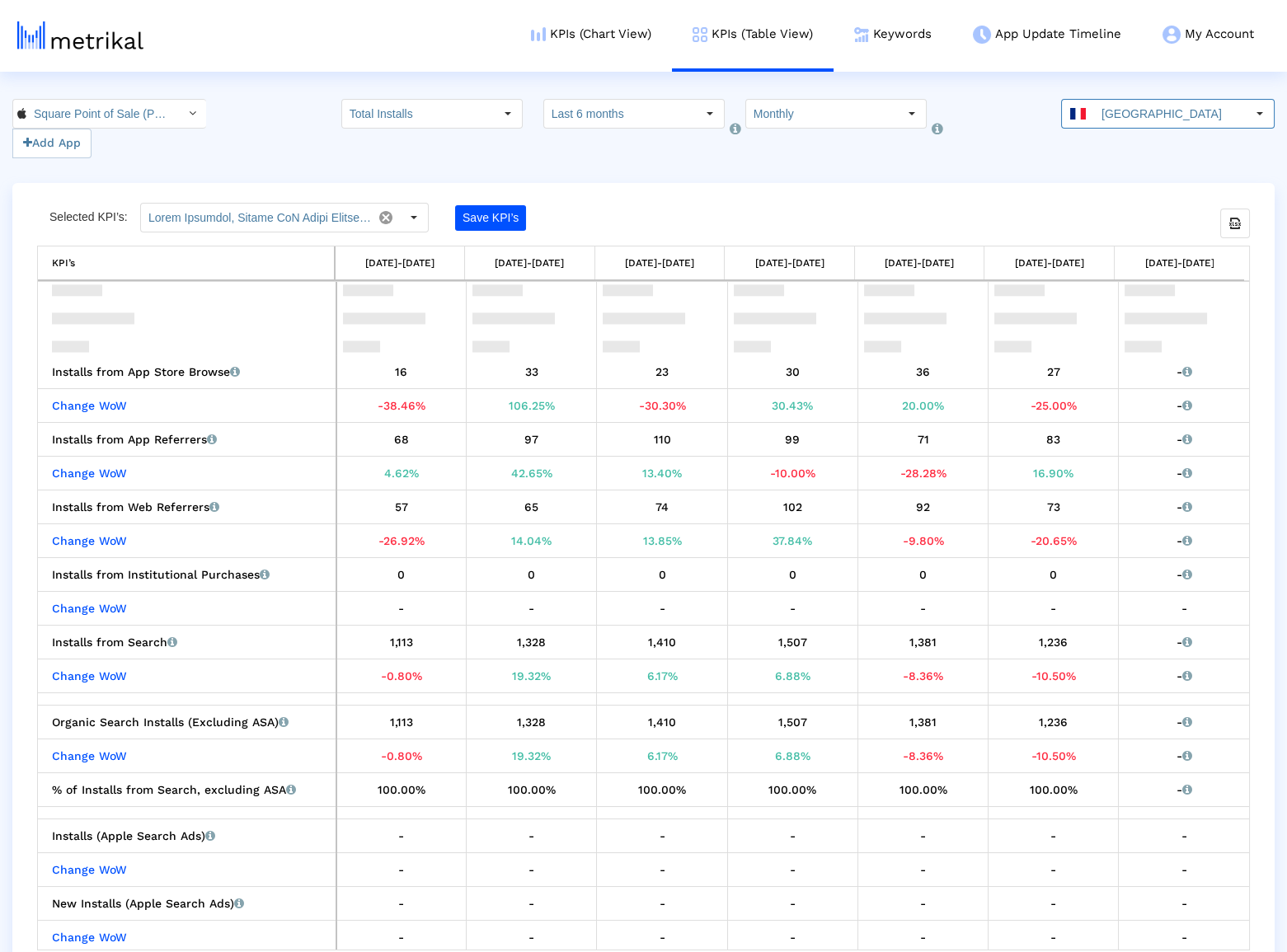
scroll to position [135, 0]
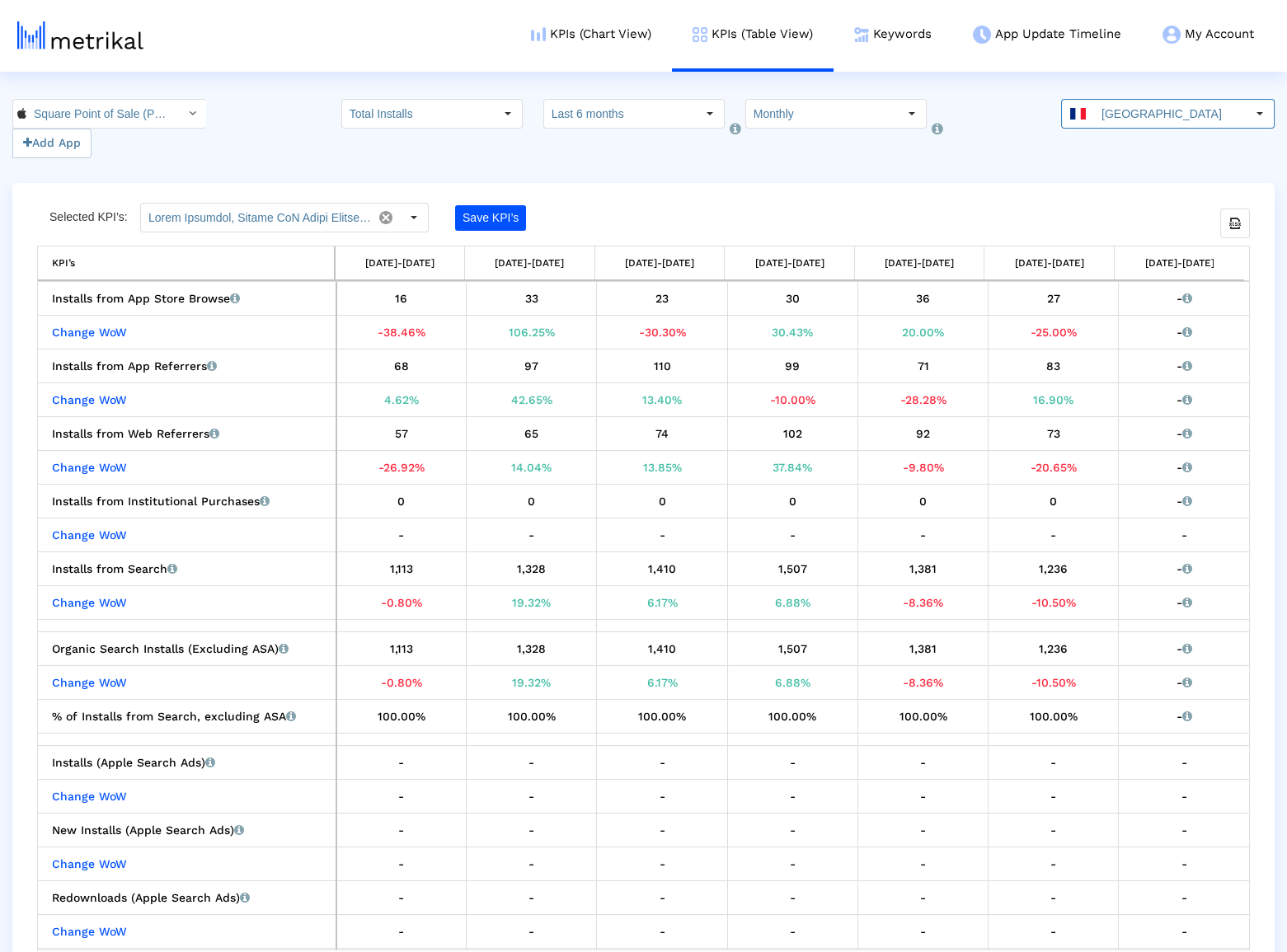
click at [1119, 119] on input "[GEOGRAPHIC_DATA]" at bounding box center [1170, 114] width 152 height 28
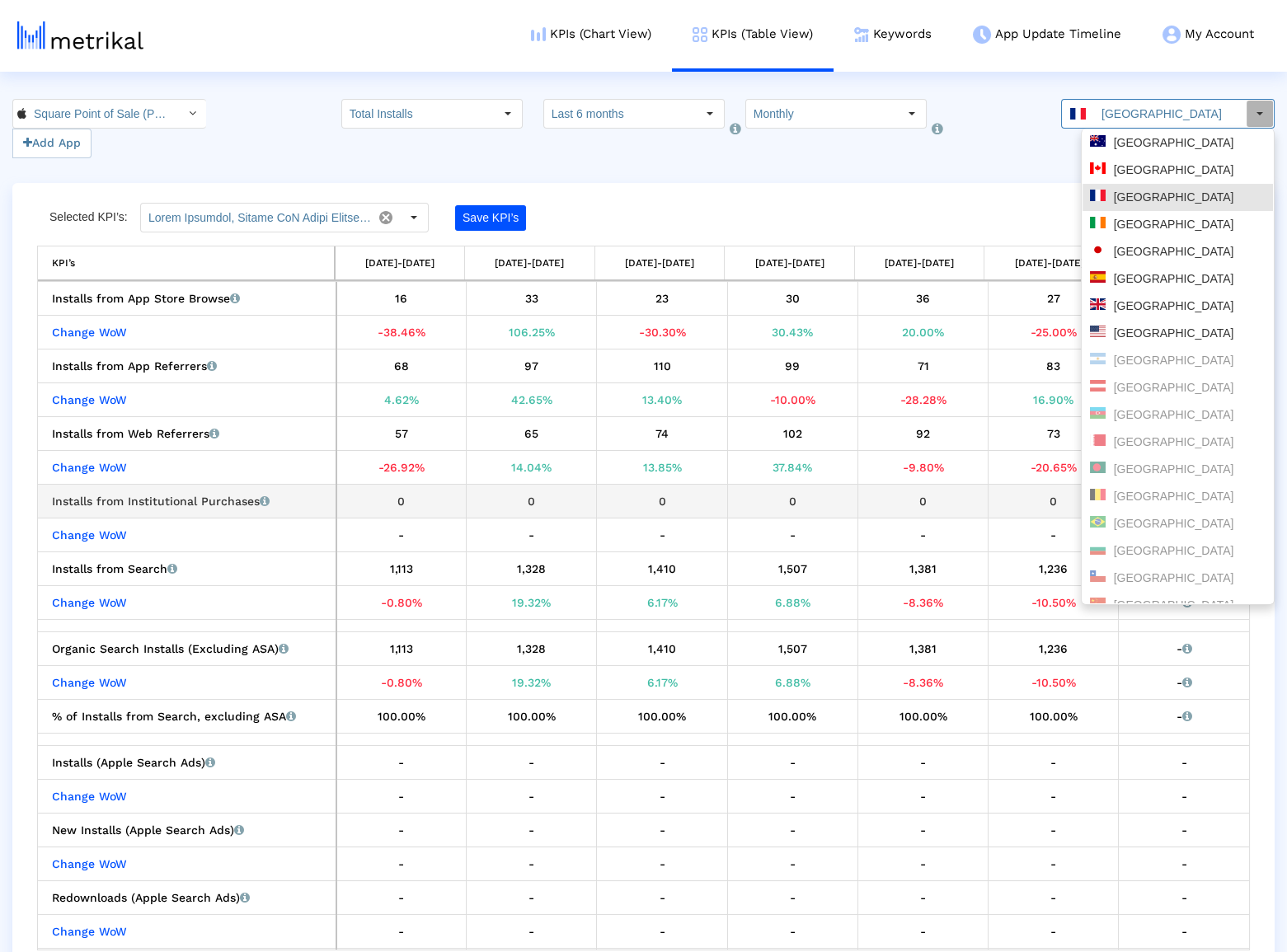
click at [1028, 493] on div "0" at bounding box center [1053, 501] width 118 height 21
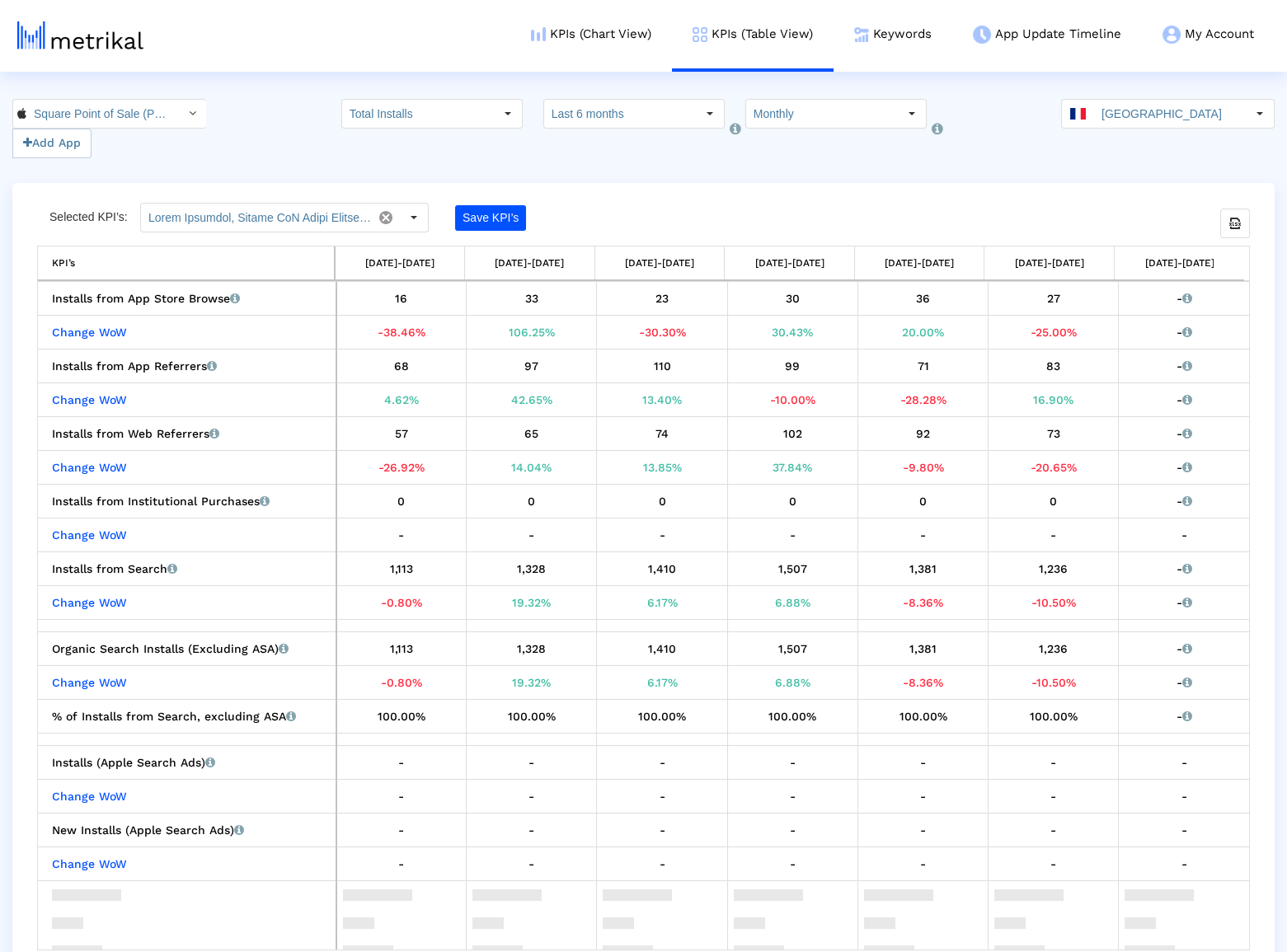
scroll to position [0, 0]
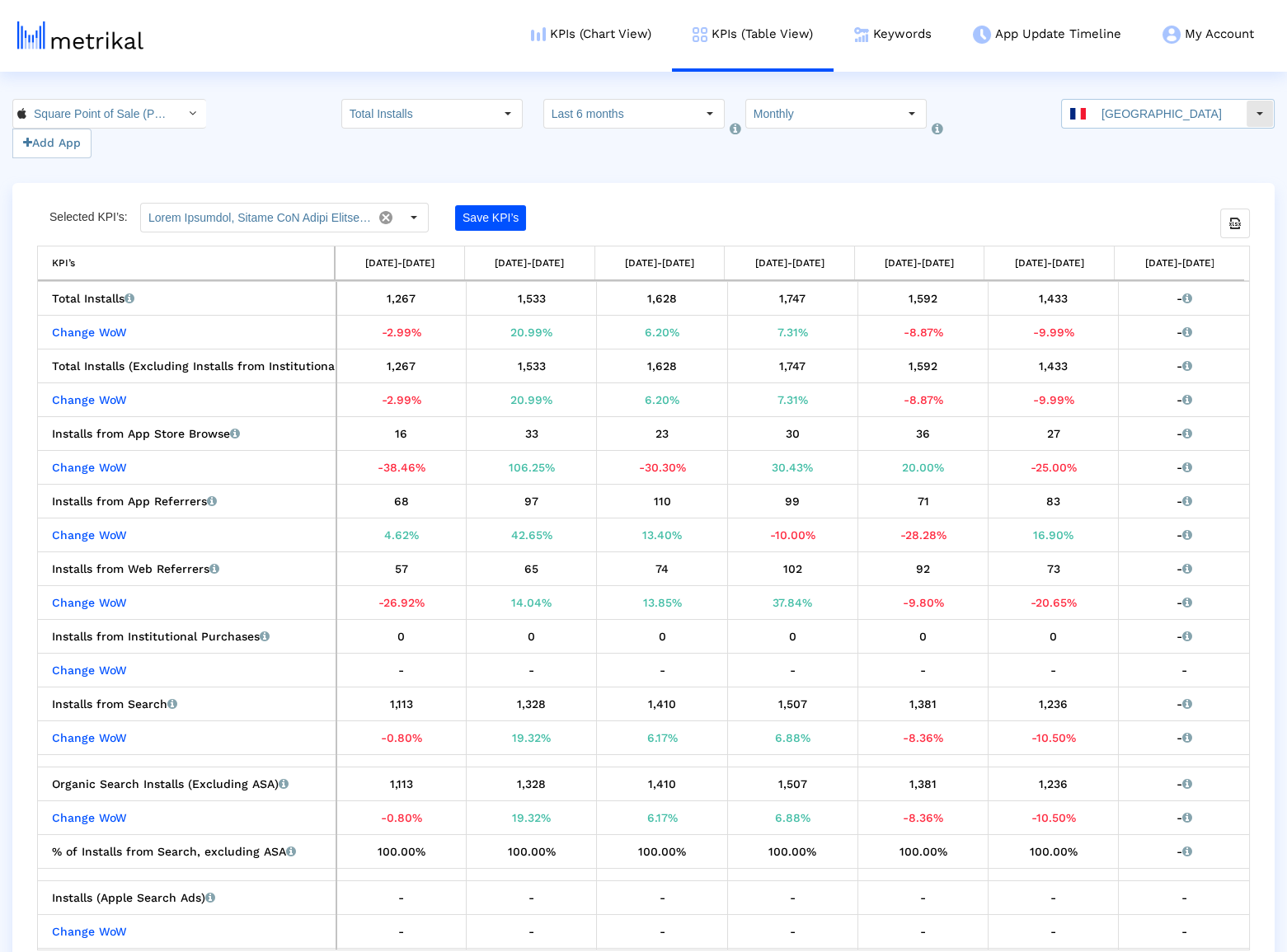
click at [1128, 126] on input "[GEOGRAPHIC_DATA]" at bounding box center [1170, 114] width 152 height 28
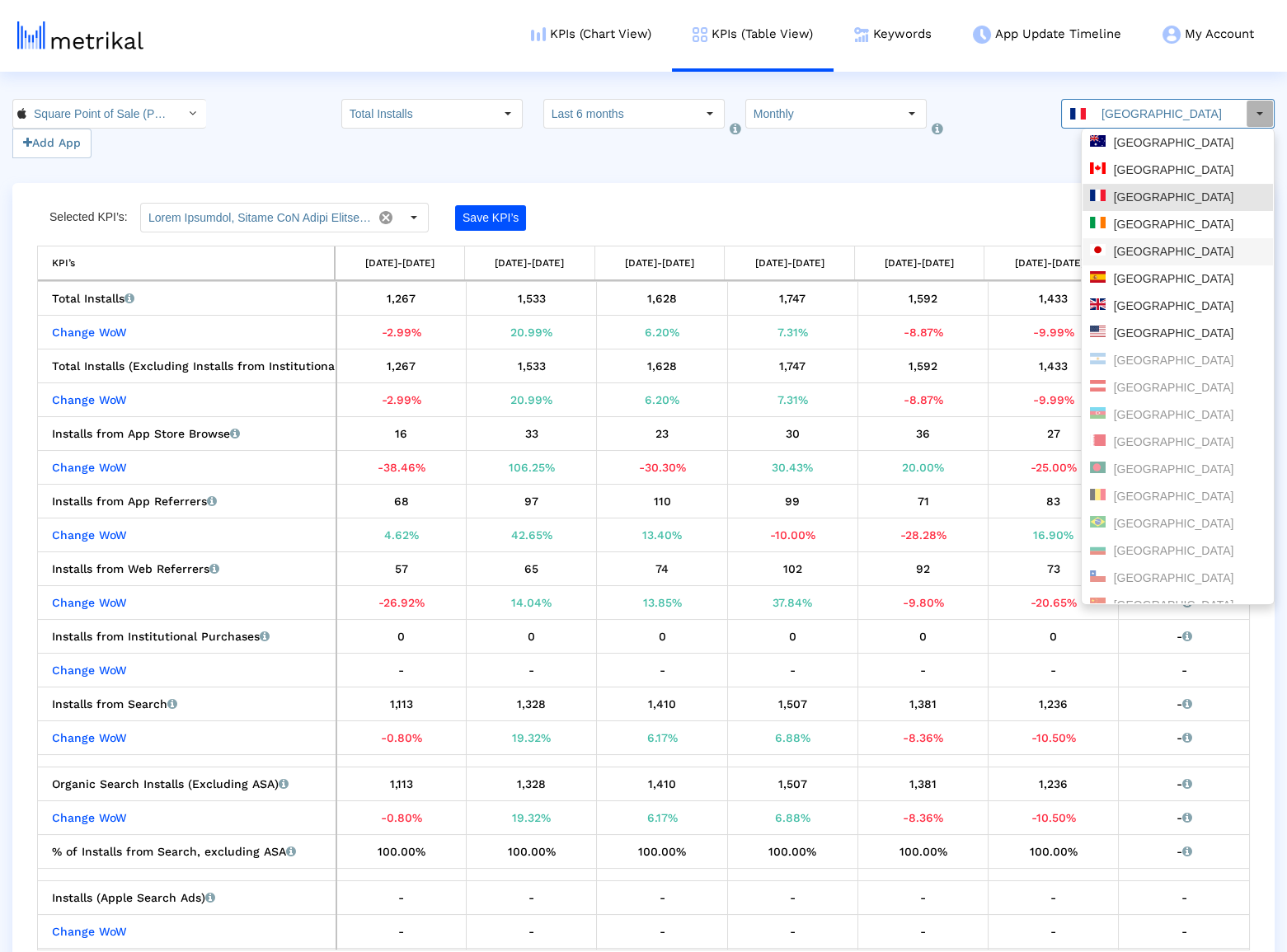
click at [1118, 239] on div "[GEOGRAPHIC_DATA]" at bounding box center [1177, 251] width 191 height 27
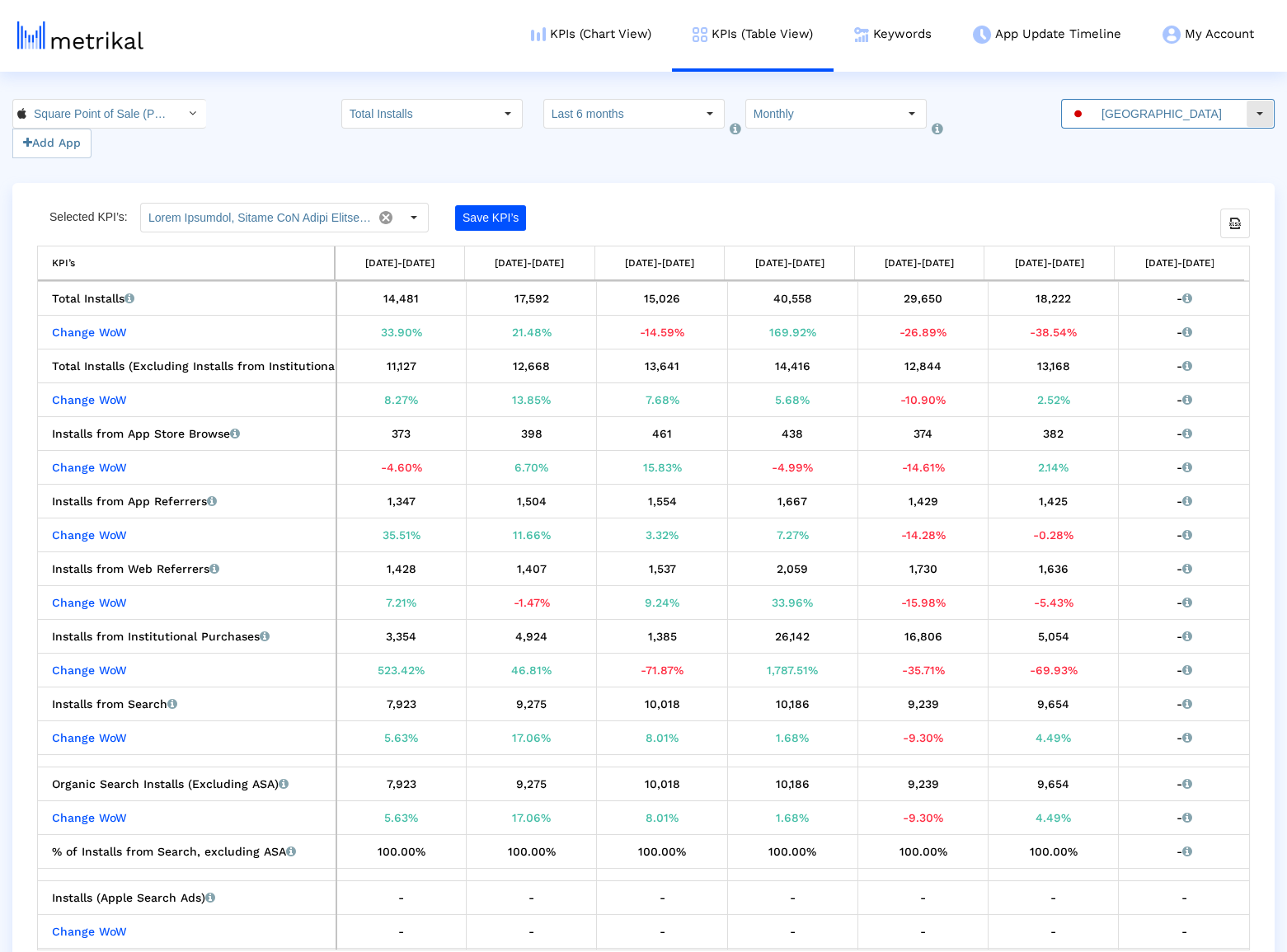
click at [1145, 121] on input "[GEOGRAPHIC_DATA]" at bounding box center [1170, 114] width 152 height 28
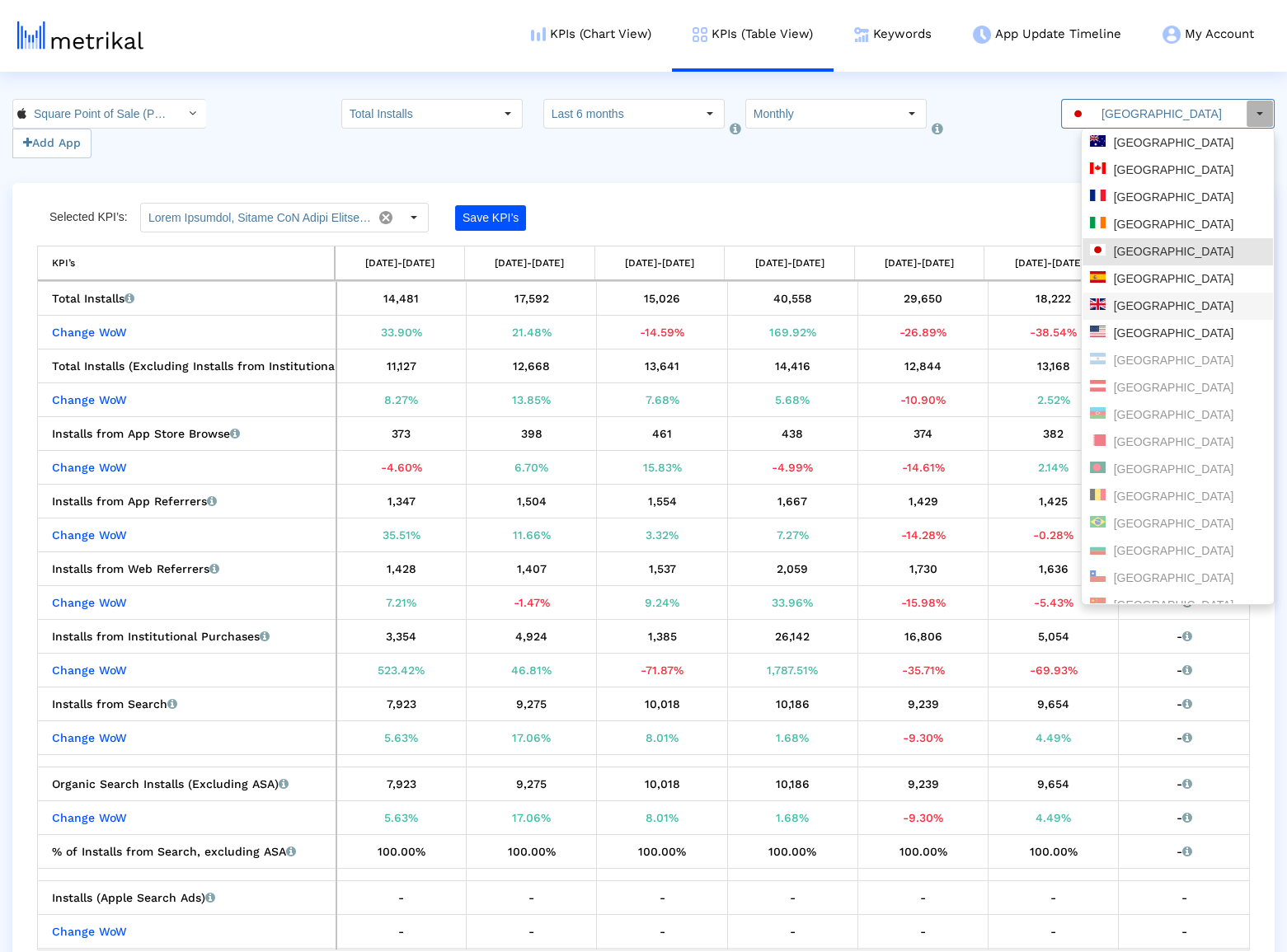
click at [1134, 297] on div "[GEOGRAPHIC_DATA]" at bounding box center [1177, 306] width 191 height 27
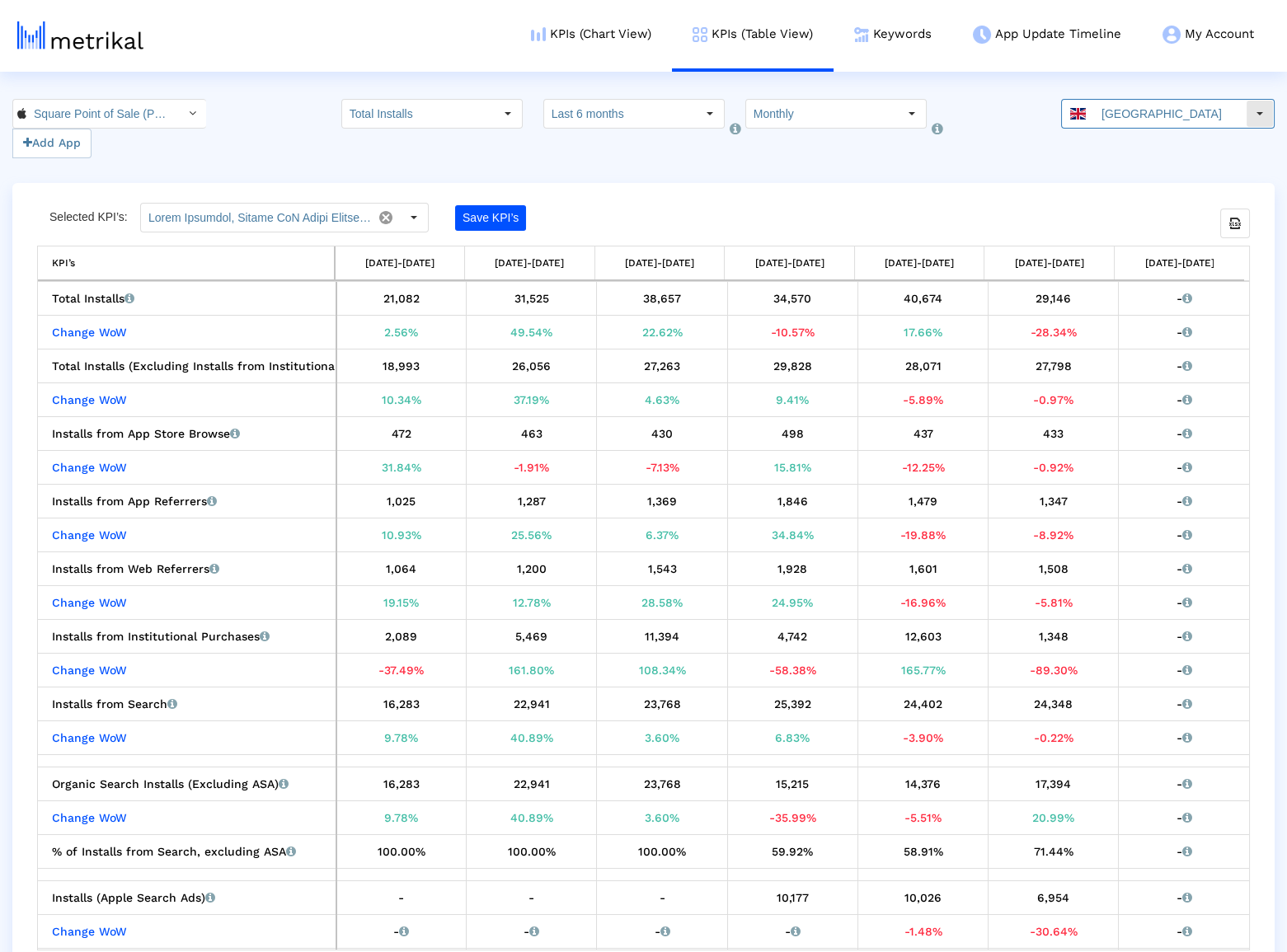
click at [1126, 120] on input "[GEOGRAPHIC_DATA]" at bounding box center [1170, 114] width 152 height 28
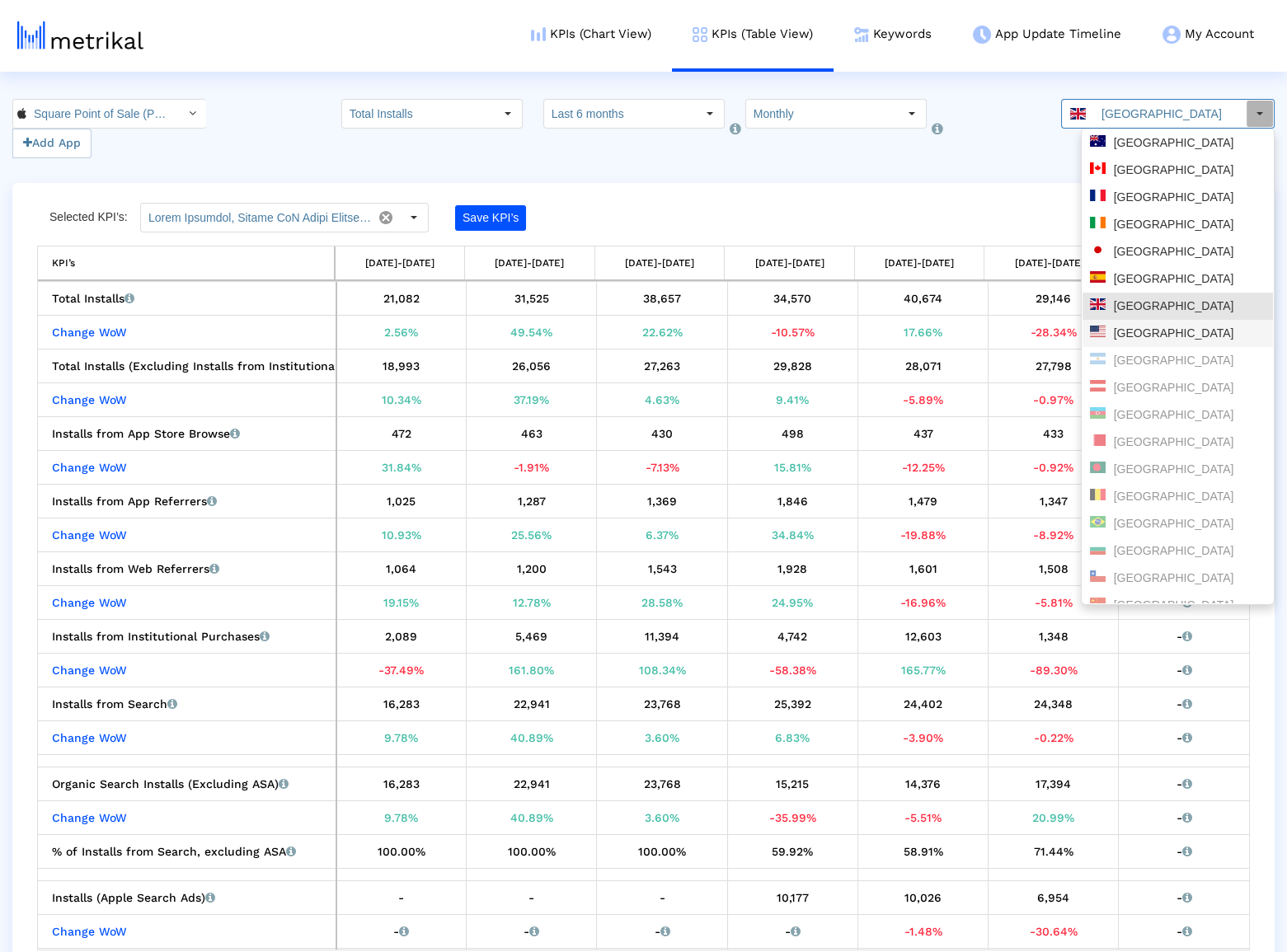
click at [1135, 339] on div "[GEOGRAPHIC_DATA]" at bounding box center [1177, 333] width 176 height 16
